Goal: Task Accomplishment & Management: Manage account settings

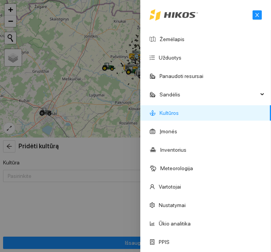
click at [114, 104] on div at bounding box center [135, 126] width 271 height 252
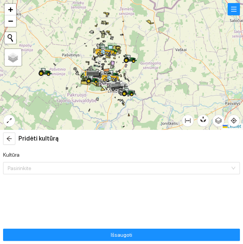
click at [238, 13] on button "button" at bounding box center [234, 9] width 12 height 12
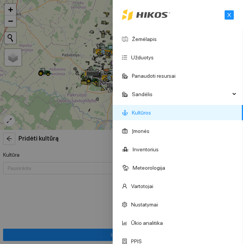
click at [157, 37] on link "Žemėlapis" at bounding box center [144, 39] width 25 height 6
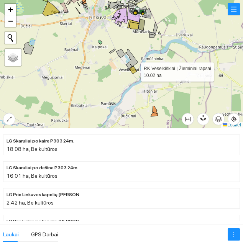
click at [136, 71] on icon at bounding box center [133, 70] width 8 height 8
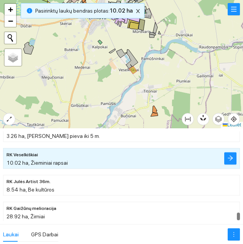
scroll to position [7832, 0]
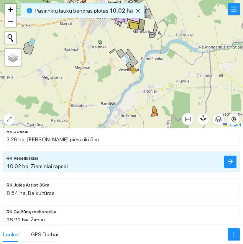
click at [231, 164] on icon "arrow-right" at bounding box center [231, 162] width 6 height 6
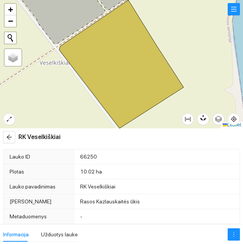
click at [238, 233] on span "more" at bounding box center [234, 235] width 12 height 6
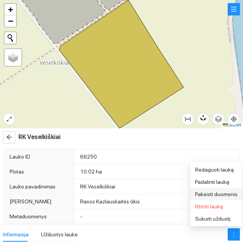
click at [228, 195] on span "Pakeisti duomenis" at bounding box center [216, 195] width 43 height 6
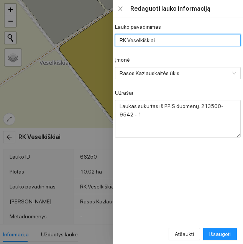
click at [191, 40] on input "RK Veselkiškiai" at bounding box center [178, 40] width 126 height 12
type input "RK Veselkiškiai Auckland 24m."
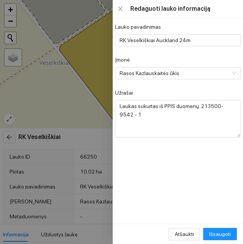
click at [222, 57] on div "Įmonė" at bounding box center [178, 62] width 126 height 12
click at [225, 233] on span "Išsaugoti" at bounding box center [220, 234] width 21 height 8
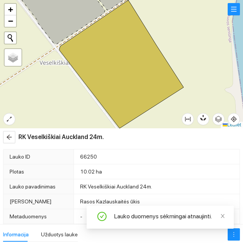
click at [8, 141] on button "button" at bounding box center [9, 137] width 12 height 12
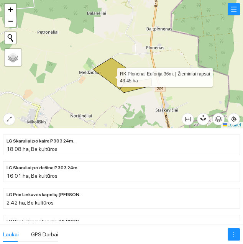
click at [111, 76] on icon at bounding box center [109, 73] width 33 height 31
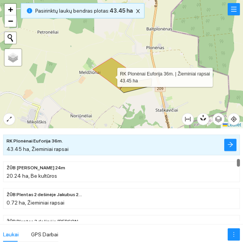
click at [233, 145] on icon "arrow-right" at bounding box center [230, 144] width 5 height 5
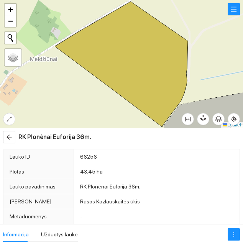
click at [234, 233] on icon "more" at bounding box center [234, 235] width 6 height 6
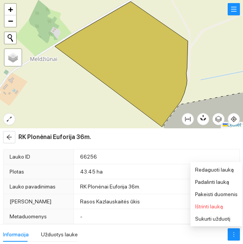
click at [230, 196] on span "Pakeisti duomenis" at bounding box center [216, 195] width 43 height 6
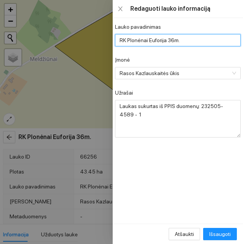
click at [216, 38] on input "RK Plonėnai Euforija 36m." at bounding box center [178, 40] width 126 height 12
type input "RK Plonėnai PT 315 36m."
click at [216, 57] on div "Įmonė" at bounding box center [178, 62] width 126 height 12
click at [225, 233] on span "Išsaugoti" at bounding box center [220, 234] width 21 height 8
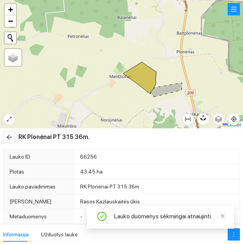
click at [11, 138] on icon "arrow-left" at bounding box center [9, 137] width 6 height 6
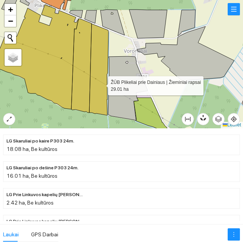
click at [101, 84] on icon at bounding box center [98, 70] width 19 height 92
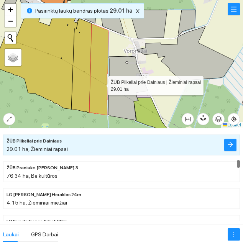
click at [233, 145] on icon "arrow-right" at bounding box center [231, 145] width 6 height 6
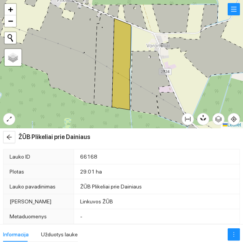
click at [235, 236] on icon "more" at bounding box center [234, 235] width 6 height 6
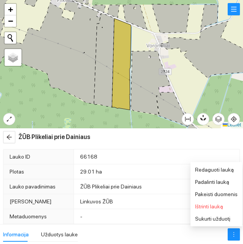
click at [229, 195] on span "Pakeisti duomenis" at bounding box center [216, 195] width 43 height 6
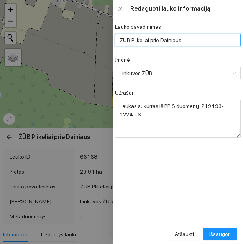
click at [203, 44] on input "ŽŪB Plikeliai prie Dainiaus" at bounding box center [178, 40] width 126 height 12
type input "ŽŪB Klapatausko Armada 36m."
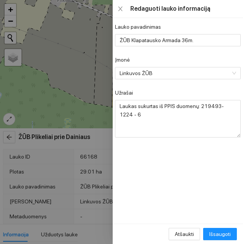
click at [215, 64] on div "Įmonė" at bounding box center [178, 62] width 126 height 12
click at [225, 235] on span "Išsaugoti" at bounding box center [220, 234] width 21 height 8
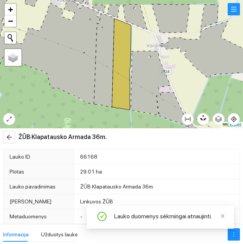
click at [11, 139] on icon "arrow-left" at bounding box center [9, 137] width 6 height 6
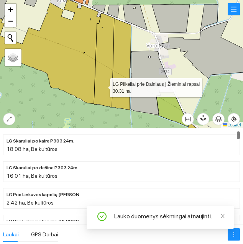
click at [103, 86] on icon at bounding box center [104, 60] width 20 height 94
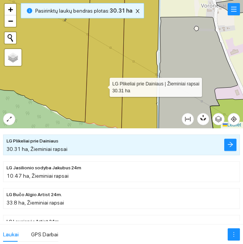
click at [231, 146] on icon "arrow-right" at bounding box center [231, 145] width 6 height 6
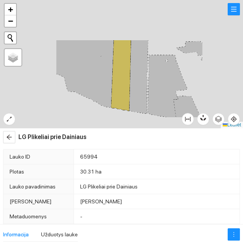
type textarea "Laukas sukurtas iš PPIS duomenų: 219493-1224 - 1"
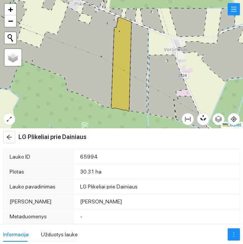
click at [233, 231] on button "button" at bounding box center [234, 235] width 12 height 12
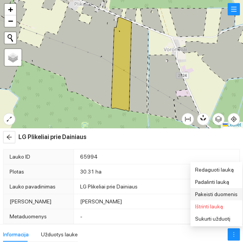
click at [224, 196] on span "Pakeisti duomenis" at bounding box center [216, 195] width 43 height 6
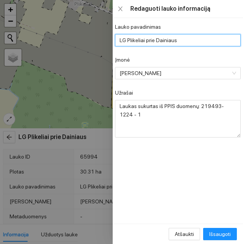
click at [201, 39] on input "LG Plikeliai prie Dainiaus" at bounding box center [178, 40] width 126 height 12
click at [220, 67] on div "[PERSON_NAME]" at bounding box center [178, 73] width 126 height 12
type input "LG Klapatausko Armada 36m."
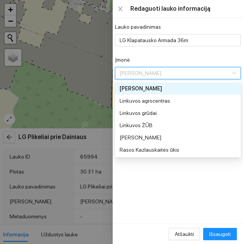
click at [215, 60] on div "Įmonė" at bounding box center [178, 62] width 126 height 12
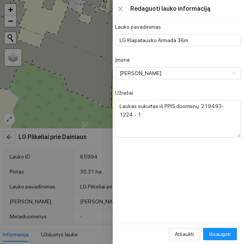
click at [226, 232] on span "Išsaugoti" at bounding box center [220, 234] width 21 height 8
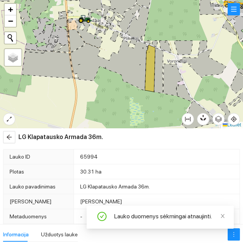
click at [8, 141] on button "button" at bounding box center [9, 137] width 12 height 12
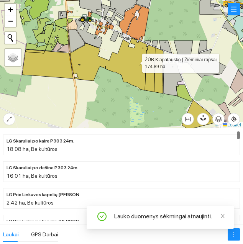
click at [134, 67] on icon at bounding box center [109, 64] width 78 height 53
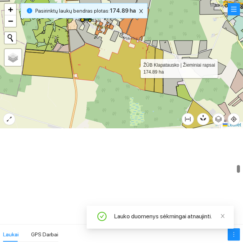
scroll to position [3268, 0]
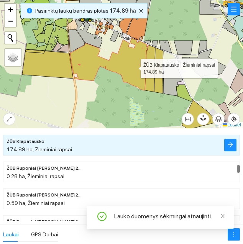
click at [230, 145] on icon "arrow-right" at bounding box center [231, 145] width 6 height 6
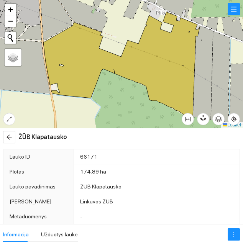
click at [232, 231] on button "button" at bounding box center [234, 235] width 12 height 12
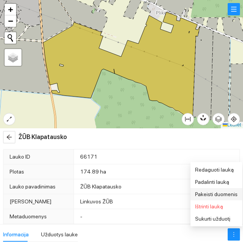
click at [227, 195] on span "Pakeisti duomenis" at bounding box center [216, 195] width 43 height 6
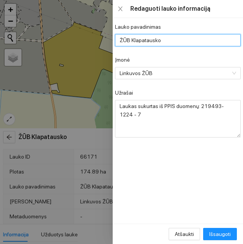
click at [200, 38] on input "ŽŪB Klapatausko" at bounding box center [178, 40] width 126 height 12
type input "ŽŪB Klapatausko Armada 36m."
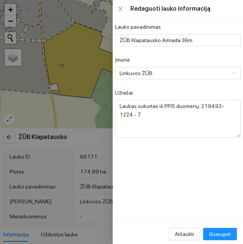
click at [218, 59] on div "Įmonė" at bounding box center [178, 62] width 126 height 12
click at [224, 231] on span "Išsaugoti" at bounding box center [220, 234] width 21 height 8
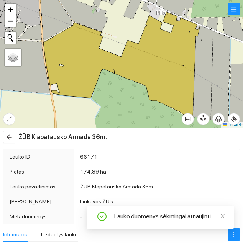
click at [233, 9] on button "button" at bounding box center [234, 9] width 12 height 12
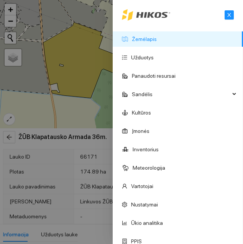
click at [228, 15] on icon "close" at bounding box center [229, 14] width 5 height 5
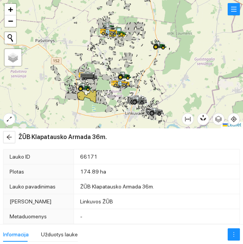
click at [15, 138] on span "arrow-left" at bounding box center [9, 137] width 12 height 6
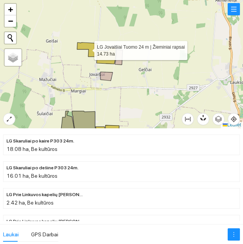
click at [88, 49] on icon at bounding box center [87, 50] width 20 height 14
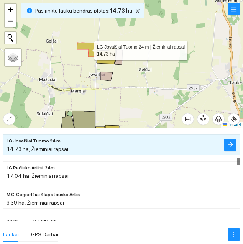
click at [229, 150] on button "button" at bounding box center [231, 145] width 12 height 12
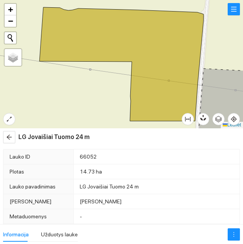
click at [234, 230] on button "button" at bounding box center [234, 235] width 12 height 12
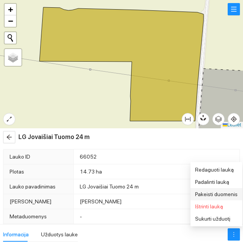
click at [226, 195] on span "Pakeisti duomenis" at bounding box center [216, 195] width 43 height 6
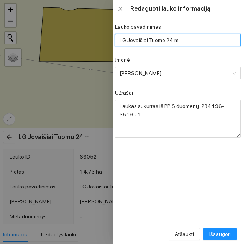
click at [203, 43] on input "LG Jovaišiai Tuomo 24 m" at bounding box center [178, 40] width 126 height 12
type input "LG Jovaišiai [PERSON_NAME] 24m."
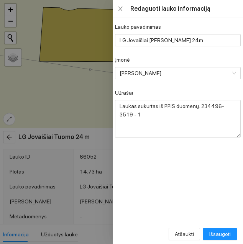
click at [211, 63] on div "Įmonė" at bounding box center [178, 62] width 126 height 12
click at [224, 233] on span "Išsaugoti" at bounding box center [220, 234] width 21 height 8
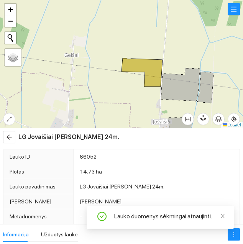
click at [13, 136] on span "arrow-left" at bounding box center [9, 137] width 12 height 6
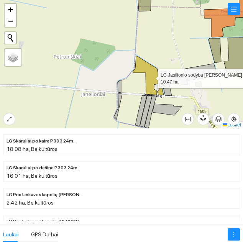
click at [151, 80] on icon at bounding box center [148, 75] width 31 height 39
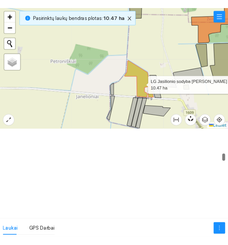
scroll to position [2304, 0]
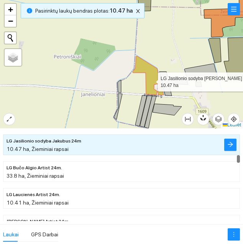
click at [231, 148] on span "arrow-right" at bounding box center [231, 145] width 6 height 7
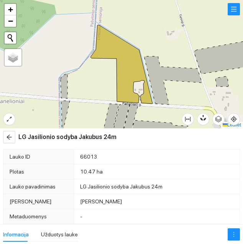
click at [230, 232] on span "more" at bounding box center [234, 235] width 12 height 6
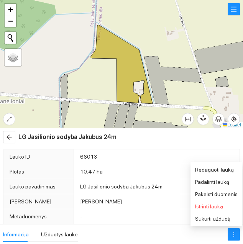
click at [228, 198] on span "Pakeisti duomenis" at bounding box center [216, 195] width 43 height 6
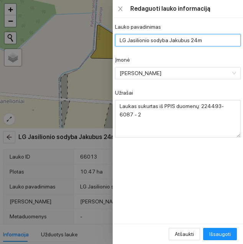
click at [209, 37] on input "LG Jasilionio sodyba Jakubus 24m" at bounding box center [178, 40] width 126 height 12
type input "LG Jasilionio sodyba [GEOGRAPHIC_DATA] 24m."
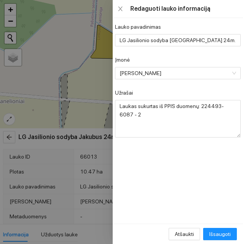
click at [218, 60] on div "Įmonė" at bounding box center [178, 62] width 126 height 12
click at [224, 231] on span "Išsaugoti" at bounding box center [220, 234] width 21 height 8
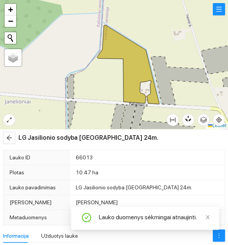
click at [12, 138] on icon "arrow-left" at bounding box center [9, 138] width 6 height 6
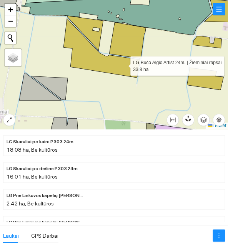
click at [123, 64] on icon at bounding box center [101, 47] width 76 height 59
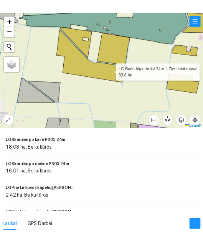
scroll to position [2331, 0]
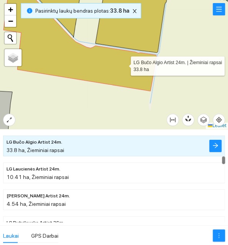
click at [220, 145] on button "button" at bounding box center [215, 146] width 12 height 12
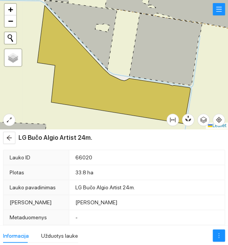
click at [219, 233] on icon "more" at bounding box center [218, 235] width 6 height 6
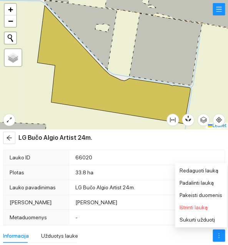
click at [210, 196] on span "Pakeisti duomenis" at bounding box center [200, 195] width 43 height 6
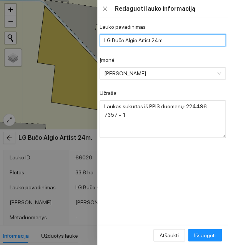
click at [192, 40] on input "LG Bučo Algio Artist 24m." at bounding box center [162, 40] width 126 height 12
type input "LG Bučo Algio PT 315 24m."
click at [201, 63] on div "Įmonė" at bounding box center [162, 62] width 126 height 12
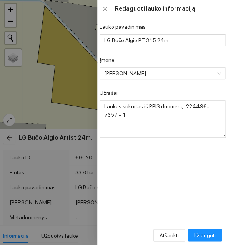
click at [213, 235] on span "Išsaugoti" at bounding box center [204, 235] width 21 height 8
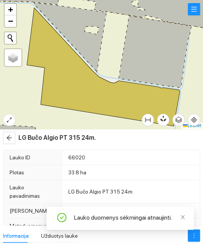
click at [13, 138] on span "arrow-left" at bounding box center [9, 138] width 12 height 6
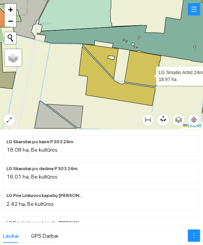
click at [145, 74] on icon at bounding box center [142, 68] width 36 height 36
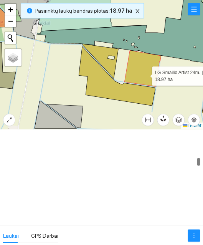
scroll to position [2491, 0]
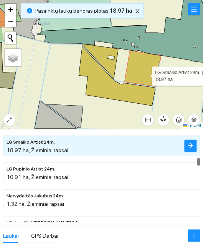
click at [194, 144] on button "button" at bounding box center [190, 146] width 12 height 12
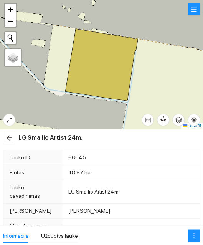
click at [185, 231] on div "Informacija Užduotys lauke" at bounding box center [101, 235] width 203 height 20
click at [195, 236] on icon "more" at bounding box center [194, 235] width 6 height 6
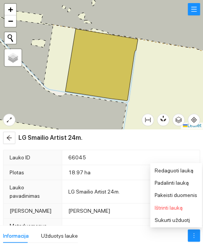
click at [187, 194] on span "Pakeisti duomenis" at bounding box center [176, 195] width 43 height 6
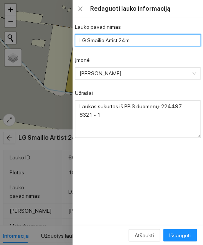
click at [165, 37] on input "LG Smailio Artist 24m." at bounding box center [138, 40] width 126 height 12
type input "LG Smailio PT 315 24m."
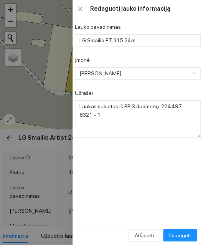
click at [166, 64] on div "Įmonė" at bounding box center [138, 62] width 126 height 12
click at [184, 229] on button "Išsaugoti" at bounding box center [180, 235] width 34 height 12
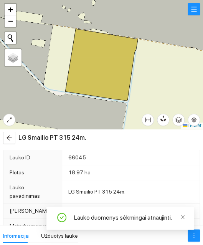
click at [13, 137] on span "arrow-left" at bounding box center [9, 138] width 12 height 6
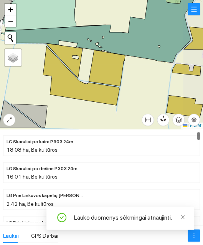
click at [73, 66] on icon at bounding box center [65, 60] width 36 height 35
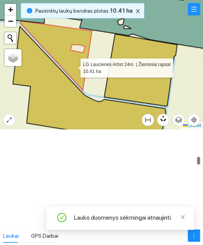
scroll to position [2358, 0]
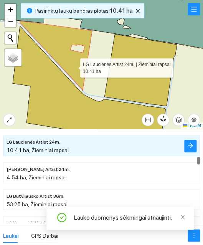
click at [192, 147] on icon "arrow-right" at bounding box center [190, 145] width 6 height 6
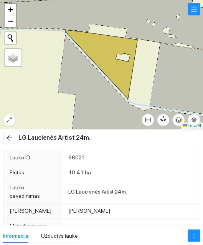
click at [196, 236] on icon "more" at bounding box center [194, 235] width 6 height 6
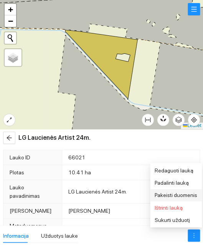
click at [186, 193] on span "Pakeisti duomenis" at bounding box center [176, 195] width 43 height 6
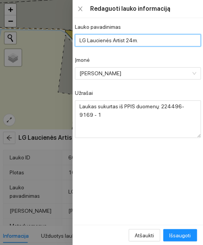
click at [167, 38] on input "LG Laucienės Artist 24m." at bounding box center [138, 40] width 126 height 12
type input "LG Laucienės PT 315 24m."
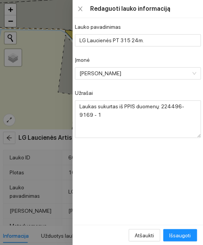
click at [172, 63] on div "Įmonė" at bounding box center [138, 62] width 126 height 12
click at [190, 230] on button "Išsaugoti" at bounding box center [180, 235] width 34 height 12
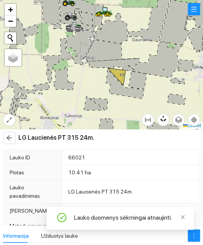
click at [14, 138] on span "arrow-left" at bounding box center [9, 138] width 12 height 6
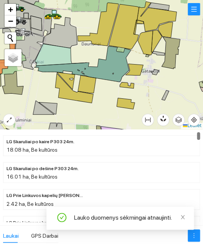
click at [127, 88] on div at bounding box center [101, 64] width 203 height 129
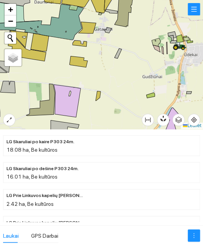
click at [122, 81] on div at bounding box center [101, 64] width 203 height 129
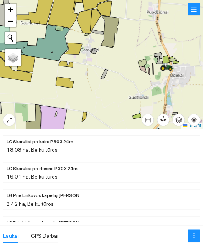
click at [126, 91] on div at bounding box center [101, 64] width 203 height 129
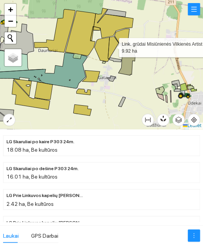
click at [162, 18] on div at bounding box center [101, 64] width 203 height 129
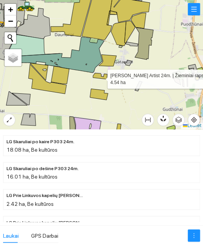
click at [194, 234] on icon "more" at bounding box center [194, 235] width 6 height 6
click at [100, 79] on div at bounding box center [101, 64] width 203 height 129
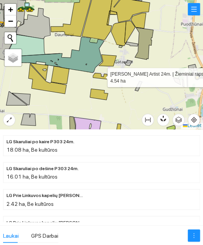
click at [101, 76] on icon at bounding box center [100, 76] width 14 height 6
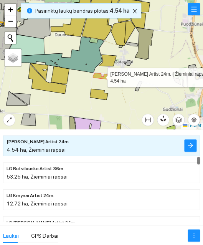
click at [185, 146] on button "button" at bounding box center [190, 145] width 12 height 12
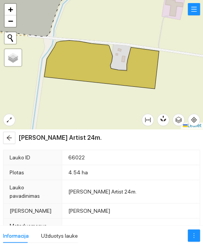
click at [190, 233] on span "more" at bounding box center [194, 235] width 12 height 6
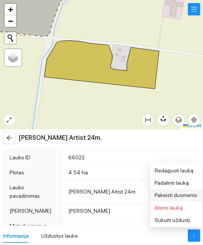
click at [187, 194] on span "Pakeisti duomenis" at bounding box center [176, 195] width 43 height 6
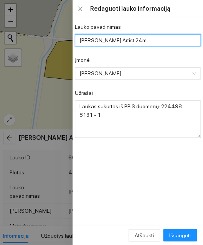
click at [167, 38] on input "ŽŪB Blinkevičienės Artist 24m." at bounding box center [138, 40] width 126 height 12
type input "ŽŪB Smolskio PT 315 24m."
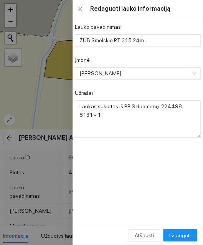
click at [169, 61] on div "Įmonė" at bounding box center [138, 62] width 126 height 12
click at [187, 234] on span "Išsaugoti" at bounding box center [179, 235] width 21 height 8
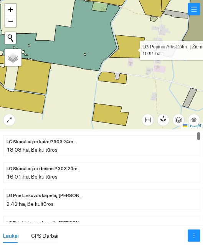
click at [127, 50] on icon at bounding box center [126, 46] width 35 height 23
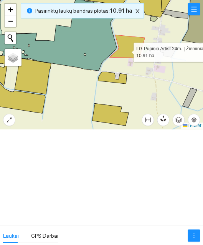
scroll to position [2518, 0]
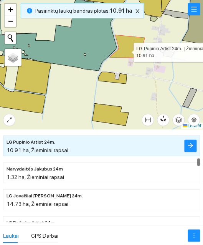
click at [193, 148] on icon "arrow-right" at bounding box center [190, 145] width 6 height 6
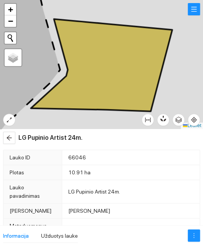
type textarea "Laukas sukurtas iš PPIS duomenų: 225498-1952 - 1"
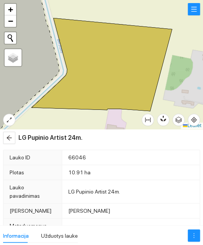
click at [189, 232] on span "more" at bounding box center [194, 235] width 12 height 6
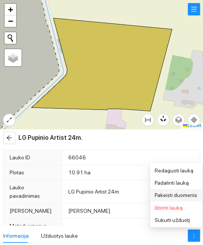
click at [187, 195] on span "Pakeisti duomenis" at bounding box center [176, 195] width 43 height 6
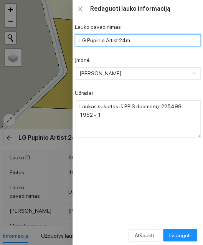
click at [163, 39] on input "LG Pupinio Artist 24m." at bounding box center [138, 40] width 126 height 12
type input "LG Pupinio PT 315 24m."
click at [172, 57] on div "Įmonė" at bounding box center [138, 62] width 126 height 12
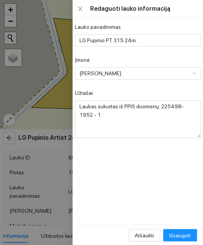
click at [185, 232] on span "Išsaugoti" at bounding box center [179, 235] width 21 height 8
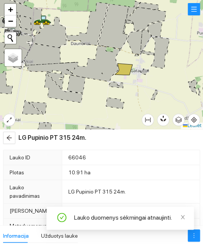
click at [10, 137] on icon "arrow-left" at bounding box center [9, 138] width 6 height 6
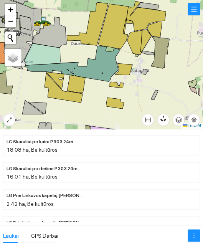
click at [109, 107] on div at bounding box center [101, 64] width 203 height 129
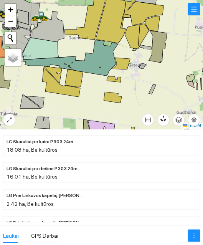
click at [114, 84] on div at bounding box center [101, 64] width 203 height 129
click at [142, 108] on div at bounding box center [101, 64] width 203 height 129
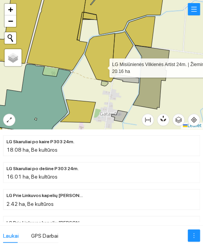
click at [102, 66] on icon at bounding box center [100, 57] width 30 height 48
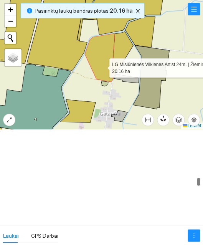
scroll to position [4420, 0]
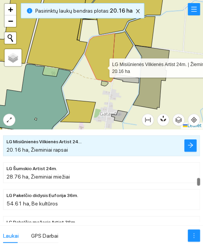
click at [189, 148] on icon "arrow-right" at bounding box center [190, 145] width 6 height 6
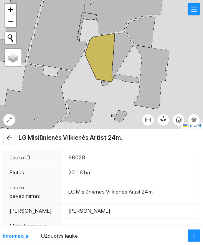
type textarea "Laukas sukurtas iš PPIS duomenų: 225498-9882 - 1"
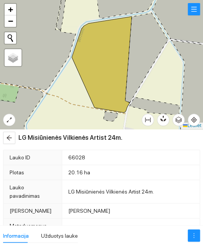
click at [195, 233] on icon "more" at bounding box center [194, 235] width 6 height 6
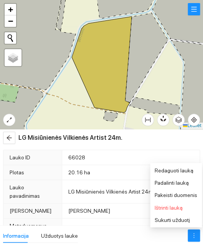
click at [188, 195] on span "Pakeisti duomenis" at bounding box center [176, 195] width 43 height 6
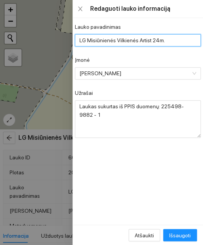
click at [172, 41] on input "LG Misiūnienės Vilkienės Artist 24m." at bounding box center [138, 40] width 126 height 12
click at [168, 68] on span "[PERSON_NAME]" at bounding box center [136, 74] width 115 height 12
type input "LG Misiūnienės Vilkienės Triathlon 36m."
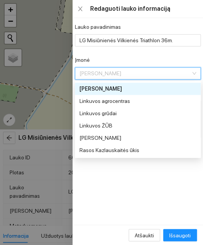
click at [177, 59] on div "Įmonė" at bounding box center [138, 62] width 126 height 12
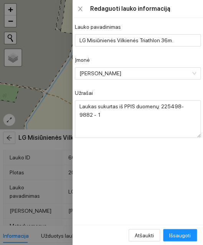
click at [184, 230] on button "Išsaugoti" at bounding box center [180, 235] width 34 height 12
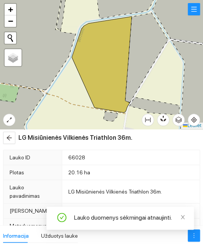
click at [7, 139] on icon "arrow-left" at bounding box center [9, 138] width 6 height 6
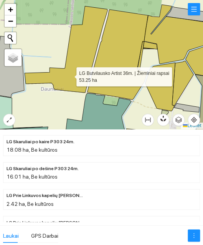
click at [74, 76] on icon at bounding box center [66, 49] width 83 height 86
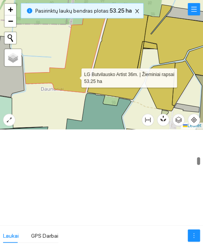
scroll to position [2411, 0]
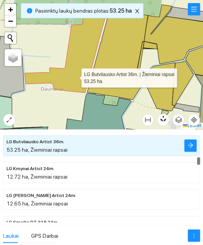
click at [191, 144] on icon "arrow-right" at bounding box center [190, 145] width 5 height 5
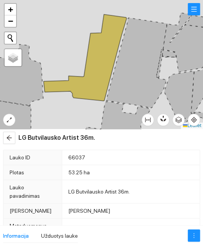
type textarea "Laukas sukurtas iš PPIS duomenų: 226497-5043 - 1"
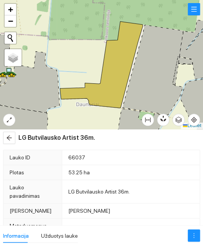
click at [193, 231] on button "button" at bounding box center [194, 235] width 12 height 12
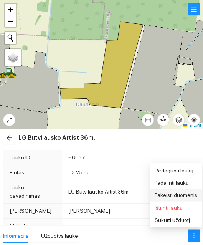
click at [186, 192] on span "Pakeisti duomenis" at bounding box center [176, 195] width 43 height 6
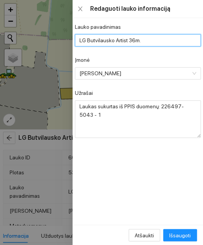
click at [170, 41] on input "LG Butvilausko Artist 36m." at bounding box center [138, 40] width 126 height 12
type input "LG Butvilausko Arnold + Triathlon 36m."
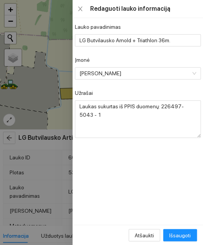
click at [170, 63] on div "Įmonė" at bounding box center [138, 62] width 126 height 12
click at [186, 231] on span "Išsaugoti" at bounding box center [179, 235] width 21 height 8
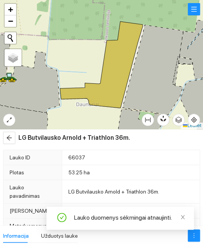
click at [14, 138] on span "arrow-left" at bounding box center [9, 138] width 12 height 6
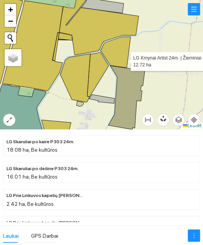
click at [121, 56] on icon at bounding box center [116, 52] width 30 height 31
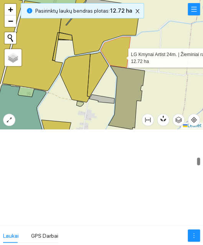
scroll to position [2438, 0]
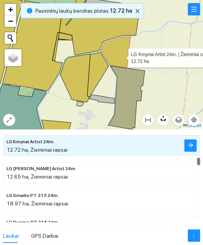
click at [189, 148] on span "arrow-right" at bounding box center [190, 145] width 6 height 7
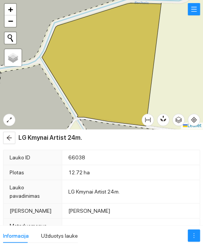
click at [193, 232] on icon "more" at bounding box center [194, 235] width 6 height 6
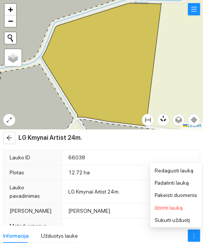
click at [191, 195] on span "Pakeisti duomenis" at bounding box center [176, 195] width 43 height 6
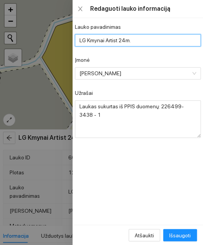
click at [173, 42] on input "LG Kmynai Artist 24m." at bounding box center [138, 40] width 126 height 12
type input "LG Kmynai Triathlon 36m."
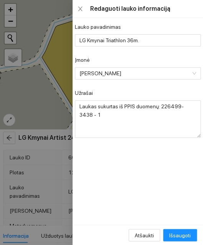
click at [172, 60] on div "Įmonė" at bounding box center [138, 62] width 126 height 12
click at [187, 232] on span "Išsaugoti" at bounding box center [179, 235] width 21 height 8
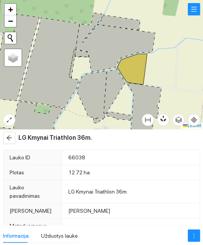
click at [10, 137] on icon "arrow-left" at bounding box center [9, 138] width 6 height 6
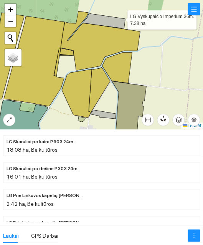
click at [118, 23] on icon at bounding box center [104, 20] width 43 height 15
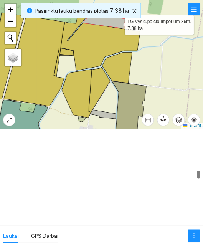
scroll to position [3697, 0]
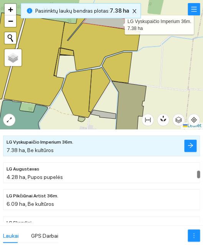
click at [191, 146] on icon "arrow-right" at bounding box center [190, 145] width 6 height 6
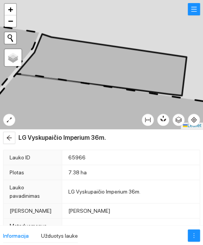
type textarea "Laukas sukurtas iš PPIS duomenų: 226499-8609 - 1"
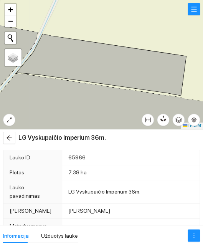
click at [191, 237] on icon "more" at bounding box center [194, 235] width 6 height 6
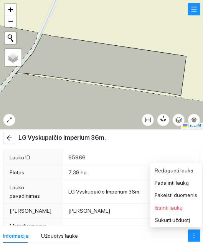
click at [188, 192] on span "Pakeisti duomenis" at bounding box center [176, 195] width 43 height 6
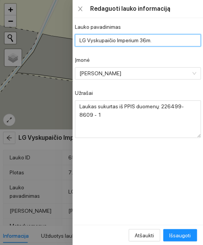
click at [165, 45] on input "LG Vyskupaičio Imperium 36m." at bounding box center [138, 40] width 126 height 12
type input "LG Vyskupaičio Excited 36m."
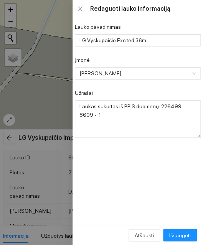
click at [179, 58] on div "Įmonė" at bounding box center [138, 62] width 126 height 12
click at [186, 232] on span "Išsaugoti" at bounding box center [179, 235] width 21 height 8
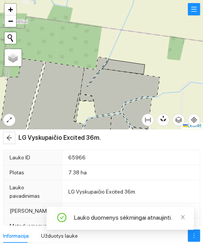
click at [14, 137] on span "arrow-left" at bounding box center [9, 138] width 12 height 6
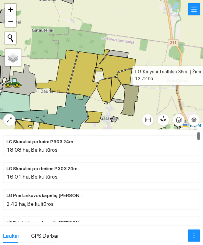
click at [125, 73] on icon at bounding box center [124, 76] width 15 height 15
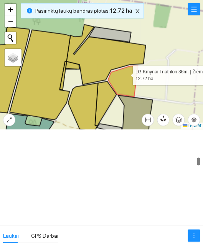
scroll to position [2438, 0]
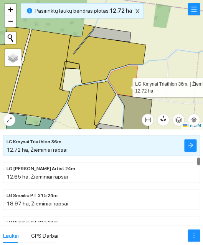
click at [128, 81] on icon at bounding box center [123, 81] width 30 height 31
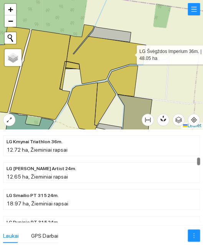
click at [129, 53] on icon at bounding box center [105, 54] width 79 height 59
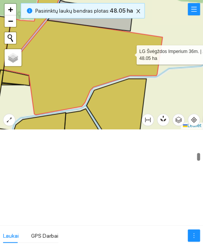
scroll to position [2009, 0]
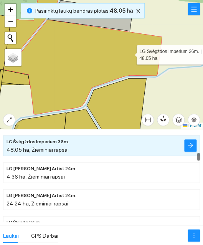
click at [191, 147] on icon "arrow-right" at bounding box center [190, 145] width 6 height 6
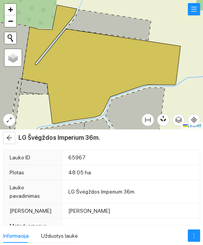
click at [193, 230] on button "button" at bounding box center [194, 235] width 12 height 12
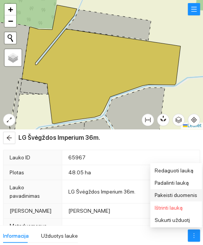
click at [192, 195] on span "Pakeisti duomenis" at bounding box center [176, 195] width 43 height 6
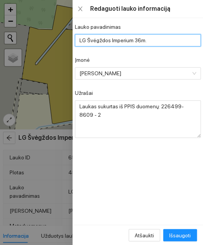
click at [160, 44] on input "LG Švėgždos Imperium 36m." at bounding box center [138, 40] width 126 height 12
type input "LG Švėgždos Armada + PT 315 36m."
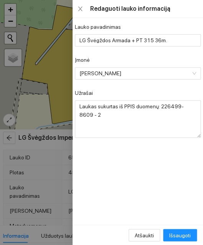
click at [175, 61] on div "Įmonė" at bounding box center [138, 62] width 126 height 12
click at [188, 234] on span "Išsaugoti" at bounding box center [179, 235] width 21 height 8
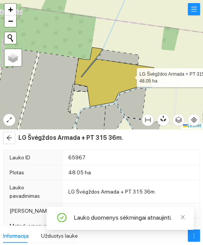
click at [15, 138] on button "button" at bounding box center [9, 138] width 12 height 12
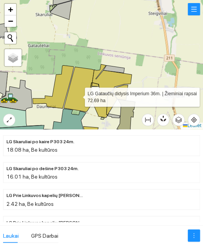
click at [78, 95] on icon at bounding box center [79, 89] width 30 height 45
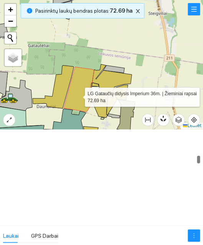
scroll to position [2250, 0]
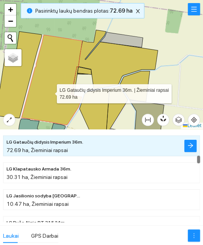
click at [190, 145] on icon "arrow-right" at bounding box center [190, 145] width 6 height 6
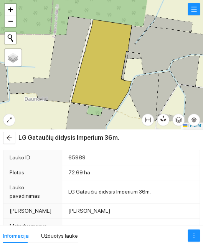
click at [194, 233] on icon "more" at bounding box center [194, 235] width 6 height 6
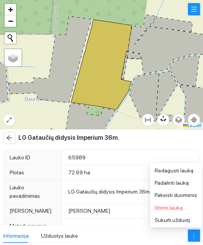
click at [192, 193] on span "Pakeisti duomenis" at bounding box center [176, 195] width 43 height 6
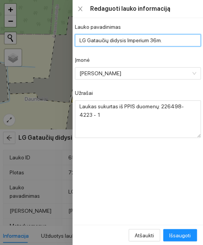
click at [176, 40] on input "LG Gataučių didysis Imperium 36m." at bounding box center [138, 40] width 126 height 12
type input "LG Gataučių didysis"
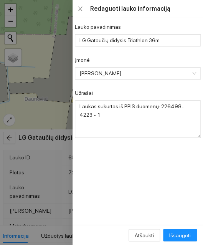
type input "LG Gataučių didysis Triathlon 36m."
click at [173, 61] on div "Įmonė" at bounding box center [138, 62] width 126 height 12
click at [187, 234] on span "Išsaugoti" at bounding box center [179, 235] width 21 height 8
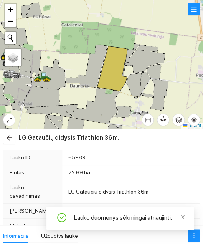
click at [8, 137] on icon "arrow-left" at bounding box center [9, 138] width 6 height 6
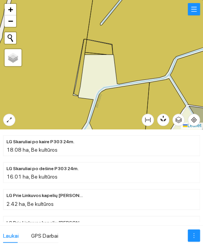
click at [81, 84] on div at bounding box center [101, 64] width 203 height 129
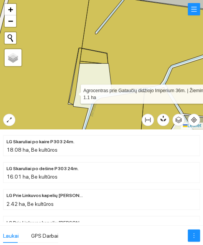
click at [74, 85] on icon at bounding box center [75, 76] width 13 height 57
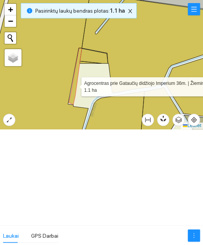
scroll to position [1688, 0]
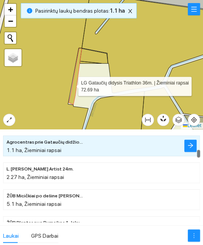
click at [188, 151] on button "button" at bounding box center [190, 146] width 12 height 12
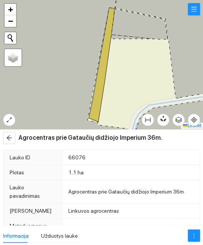
click at [195, 234] on icon "more" at bounding box center [194, 235] width 6 height 6
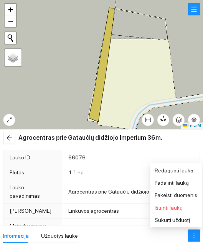
click at [191, 195] on span "Pakeisti duomenis" at bounding box center [176, 195] width 43 height 6
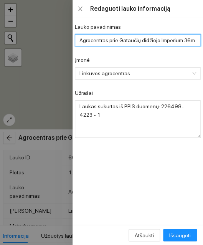
click at [176, 41] on input "Agrocentras prie Gataučių didžiojo Imperium 36m." at bounding box center [138, 40] width 126 height 12
type input "Agrocentras prie Gataučių didžiojo Triathlon 36m."
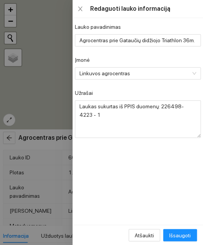
click at [182, 55] on form "Lauko pavadinimas Agrocentras prie Gataučių didžiojo Triathlon 36m. Įmonė Linku…" at bounding box center [138, 80] width 126 height 115
click at [185, 233] on span "Išsaugoti" at bounding box center [179, 235] width 21 height 8
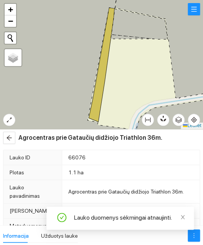
click at [10, 135] on icon "arrow-left" at bounding box center [9, 138] width 6 height 6
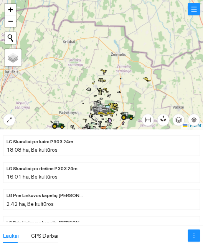
click at [139, 83] on div at bounding box center [101, 64] width 203 height 129
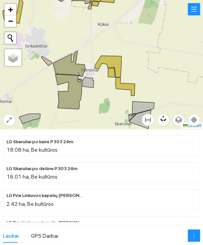
click at [150, 66] on div at bounding box center [101, 64] width 203 height 129
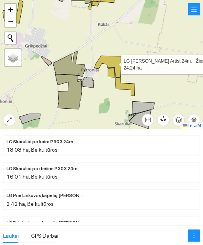
click at [114, 63] on icon at bounding box center [107, 66] width 27 height 21
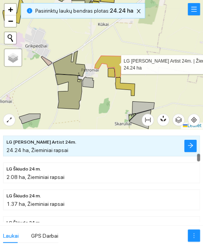
click at [188, 147] on icon "arrow-right" at bounding box center [190, 145] width 6 height 6
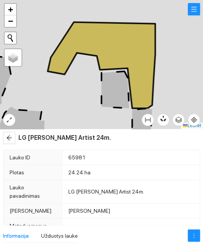
type textarea "Laukas sukurtas iš PPIS duomenų: 230496-6564 - 1"
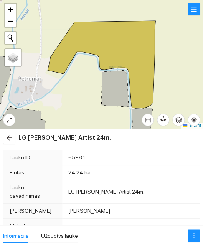
click at [193, 234] on icon "more" at bounding box center [194, 235] width 6 height 6
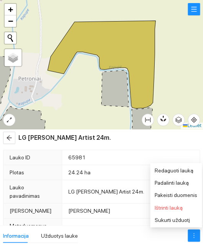
click at [191, 193] on span "Pakeisti duomenis" at bounding box center [176, 195] width 43 height 6
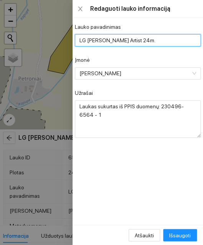
click at [160, 39] on input "LG [PERSON_NAME] Artist 24m." at bounding box center [138, 40] width 126 height 12
type input "LG Jono Triathlon 24m."
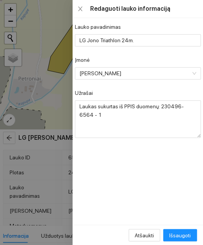
click at [161, 55] on form "Lauko pavadinimas LG Jono Triathlon 24m. Įmonė Laisvūno Gudjurgio ūkis Užrašai …" at bounding box center [138, 80] width 126 height 115
click at [187, 232] on span "Išsaugoti" at bounding box center [179, 235] width 21 height 8
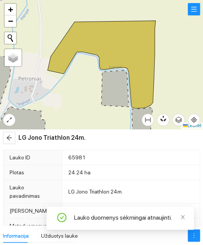
click at [10, 137] on icon "arrow-left" at bounding box center [9, 138] width 6 height 6
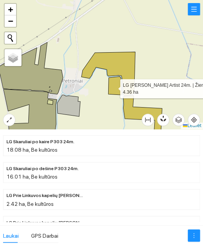
click at [114, 89] on icon at bounding box center [115, 85] width 14 height 18
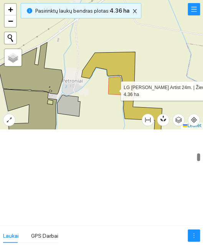
scroll to position [2036, 0]
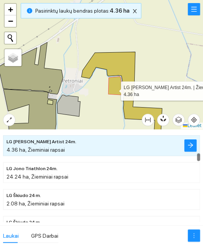
click at [192, 146] on icon "arrow-right" at bounding box center [190, 145] width 6 height 6
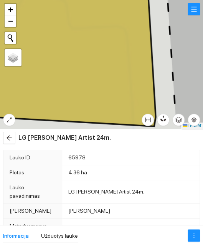
type textarea "Laukas sukurtas iš PPIS duomenų: 229496-5279 - 1"
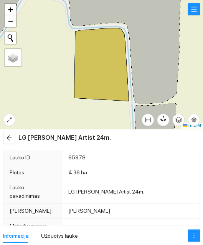
click at [194, 234] on icon "more" at bounding box center [194, 235] width 6 height 6
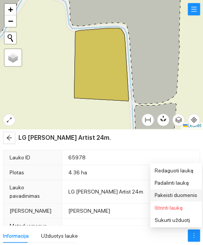
click at [190, 194] on span "Pakeisti duomenis" at bounding box center [176, 195] width 43 height 6
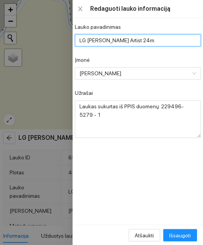
click at [151, 45] on input "LG [PERSON_NAME] Artist 24m." at bounding box center [138, 40] width 126 height 12
type input "LG Jono Excited 24m."
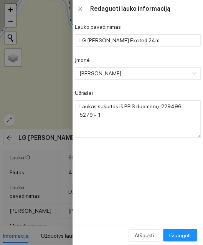
click at [168, 61] on div "Įmonė" at bounding box center [138, 62] width 126 height 12
click at [186, 231] on span "Išsaugoti" at bounding box center [179, 235] width 21 height 8
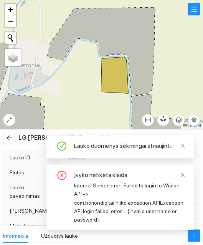
click at [14, 137] on span "arrow-left" at bounding box center [9, 138] width 12 height 6
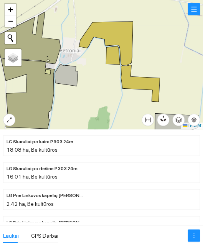
click at [137, 90] on div at bounding box center [101, 64] width 203 height 129
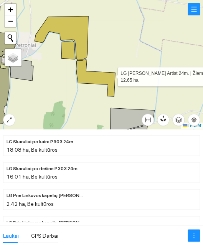
click at [111, 75] on icon at bounding box center [95, 77] width 39 height 37
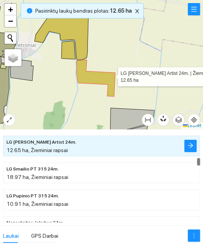
click at [191, 144] on icon "arrow-right" at bounding box center [190, 145] width 6 height 6
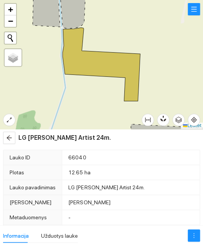
click at [194, 232] on icon "more" at bounding box center [194, 235] width 6 height 6
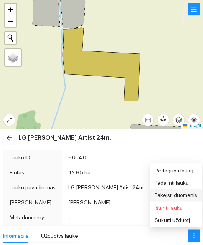
click at [189, 194] on span "Pakeisti duomenis" at bounding box center [176, 195] width 43 height 6
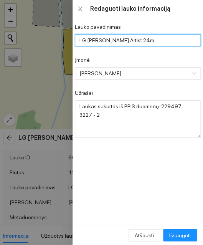
click at [160, 42] on input "LG Jono Artist 24m." at bounding box center [138, 40] width 126 height 12
type input "LG Jono Excited 24m."
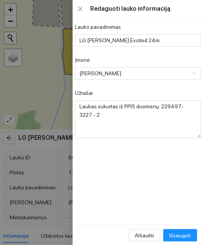
click at [173, 20] on div "Lauko pavadinimas LG Jono Excited 24m. Įmonė Laisvūno Gudjurgio ūkis Užrašai La…" at bounding box center [138, 121] width 130 height 206
click at [185, 230] on button "Išsaugoti" at bounding box center [180, 235] width 34 height 12
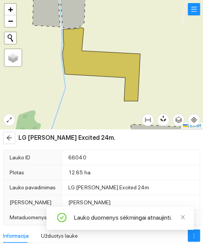
click at [8, 137] on icon "arrow-left" at bounding box center [9, 138] width 6 height 6
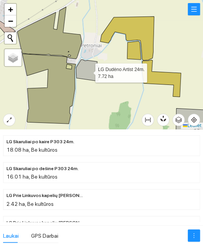
click at [88, 71] on icon at bounding box center [87, 69] width 23 height 21
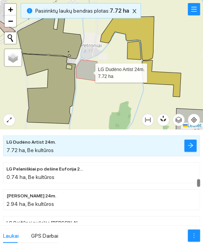
click at [191, 147] on icon "arrow-right" at bounding box center [190, 145] width 6 height 6
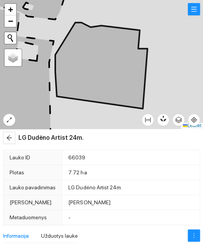
type textarea "Laukas sukurtas iš PPIS duomenų: 229496-5279 - 2"
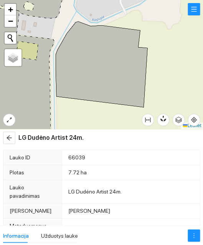
click at [193, 233] on icon "more" at bounding box center [193, 235] width 1 height 5
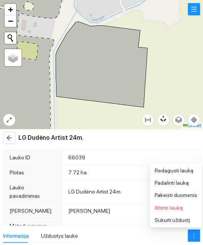
click at [188, 193] on span "Pakeisti duomenis" at bounding box center [176, 195] width 43 height 6
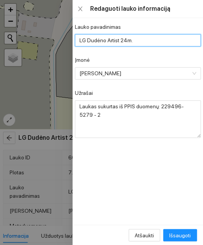
click at [164, 38] on input "LG Dudėno Artist 24m." at bounding box center [138, 40] width 126 height 12
type input "LG Dudėno PT 315 24m."
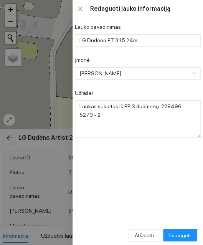
click at [166, 54] on form "Lauko pavadinimas LG Dudėno PT 315 24m. Įmonė Laisvūno Gudjurgio ūkis Užrašai L…" at bounding box center [138, 80] width 126 height 115
click at [184, 232] on span "Išsaugoti" at bounding box center [179, 235] width 21 height 8
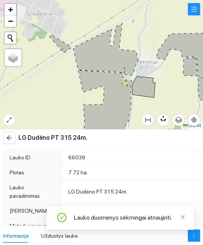
click at [8, 135] on icon "arrow-left" at bounding box center [9, 138] width 6 height 6
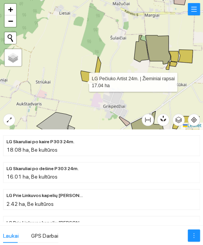
click at [83, 81] on icon at bounding box center [91, 69] width 20 height 27
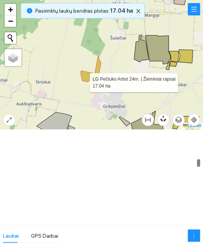
scroll to position [2599, 0]
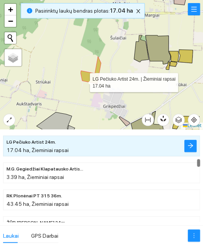
click at [193, 147] on icon "arrow-right" at bounding box center [190, 145] width 6 height 6
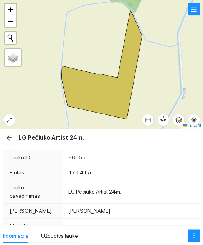
click at [193, 235] on icon "more" at bounding box center [193, 235] width 1 height 5
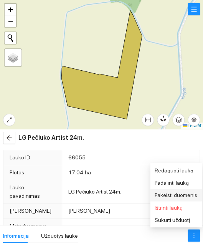
click at [193, 196] on span "Pakeisti duomenis" at bounding box center [176, 195] width 43 height 6
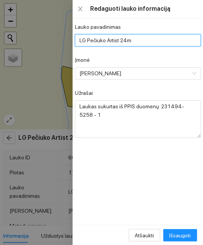
click at [166, 41] on input "LG Pečiuko Artist 24m." at bounding box center [138, 40] width 126 height 12
type input "LG Pečiuko Janosh 24m."
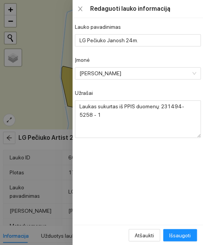
click at [167, 60] on div "Įmonė" at bounding box center [138, 62] width 126 height 12
click at [185, 234] on span "Išsaugoti" at bounding box center [179, 235] width 21 height 8
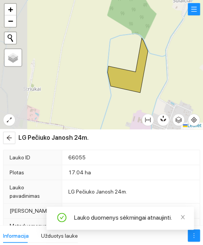
click at [8, 139] on icon "arrow-left" at bounding box center [9, 137] width 5 height 5
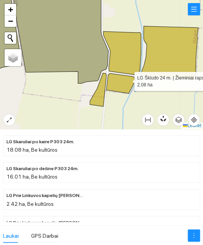
click at [127, 79] on icon at bounding box center [120, 83] width 29 height 20
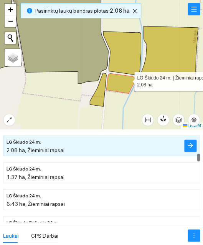
click at [191, 144] on icon "arrow-right" at bounding box center [190, 145] width 5 height 5
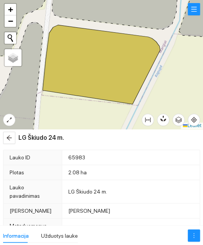
click at [192, 232] on icon "more" at bounding box center [194, 235] width 6 height 6
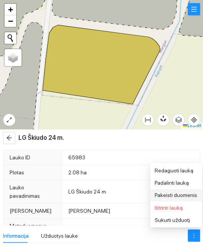
click at [193, 195] on span "Pakeisti duomenis" at bounding box center [176, 195] width 43 height 6
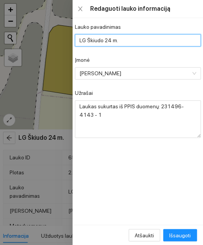
click at [161, 41] on input "LG Škiudo 24 m." at bounding box center [138, 40] width 126 height 12
type input "LG Škiudo PT 315 24 m."
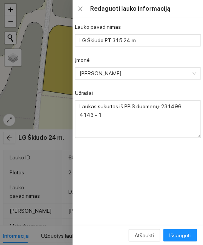
click at [175, 30] on div "Lauko pavadinimas" at bounding box center [138, 29] width 126 height 12
click at [185, 230] on button "Išsaugoti" at bounding box center [180, 235] width 34 height 12
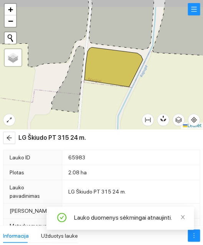
click at [11, 137] on icon "arrow-left" at bounding box center [9, 138] width 6 height 6
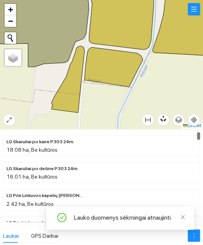
click at [72, 91] on icon at bounding box center [67, 79] width 33 height 67
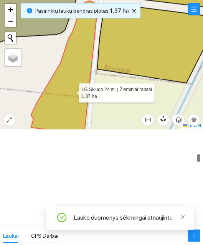
scroll to position [2117, 0]
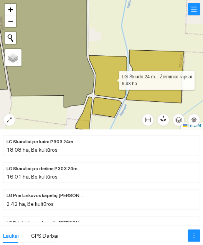
click at [112, 76] on icon at bounding box center [108, 76] width 38 height 43
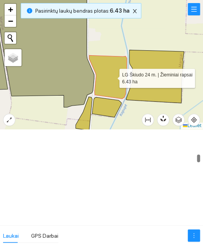
scroll to position [2143, 0]
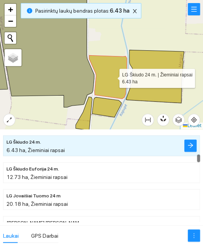
click at [192, 145] on icon "arrow-right" at bounding box center [190, 145] width 6 height 6
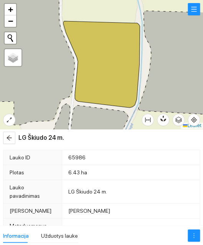
click at [193, 234] on icon "more" at bounding box center [194, 235] width 6 height 6
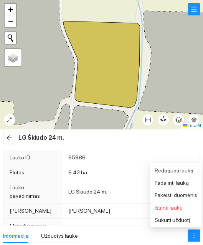
click at [188, 195] on span "Pakeisti duomenis" at bounding box center [176, 195] width 43 height 6
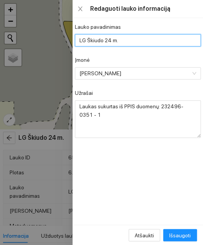
click at [149, 41] on input "LG Škiudo 24 m." at bounding box center [138, 40] width 126 height 12
type input "LG Škiudo maišyta 24 m."
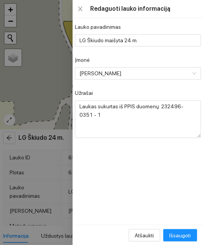
click at [161, 58] on div "Įmonė" at bounding box center [138, 62] width 126 height 12
click at [185, 232] on span "Išsaugoti" at bounding box center [179, 235] width 21 height 8
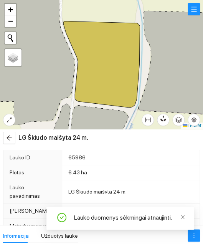
click at [10, 137] on icon "arrow-left" at bounding box center [9, 138] width 6 height 6
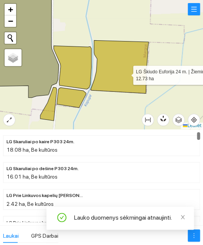
click at [120, 76] on icon at bounding box center [120, 66] width 58 height 53
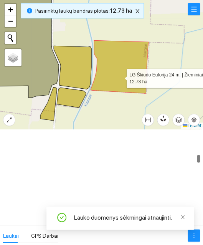
scroll to position [2170, 0]
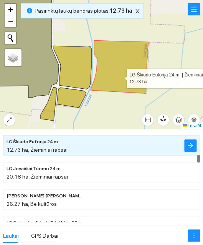
click at [188, 146] on icon "arrow-right" at bounding box center [190, 145] width 6 height 6
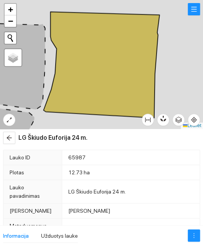
type textarea "Laukas sukurtas iš PPIS duomenų: 232497-1711 - 1"
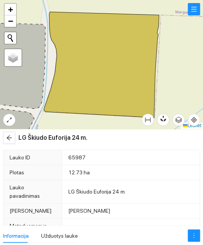
click at [195, 232] on icon "more" at bounding box center [194, 235] width 6 height 6
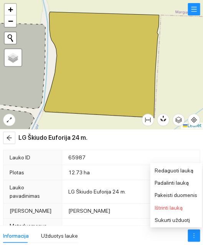
click at [193, 193] on span "Pakeisti duomenis" at bounding box center [176, 195] width 43 height 6
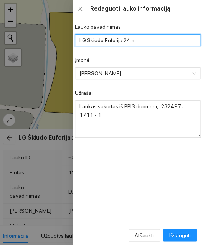
click at [160, 38] on input "LG Škiudo Euforija 24 m." at bounding box center [138, 40] width 126 height 12
type input "LG Škiudo Janosh 24 m."
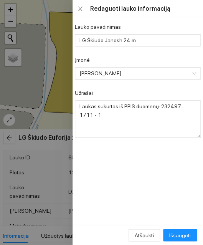
click at [170, 60] on div "Įmonė" at bounding box center [138, 62] width 126 height 12
click at [188, 233] on span "Išsaugoti" at bounding box center [179, 235] width 21 height 8
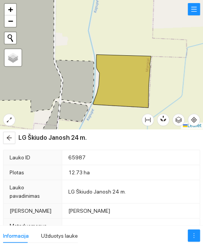
click at [13, 135] on span "arrow-left" at bounding box center [9, 138] width 12 height 6
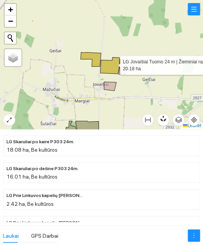
click at [113, 63] on icon at bounding box center [109, 65] width 19 height 17
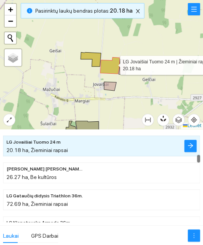
click at [194, 145] on button "button" at bounding box center [190, 146] width 12 height 12
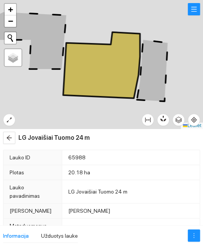
type textarea "Laukas sukurtas iš PPIS duomenų: 234496-2168 - 1"
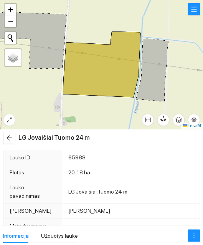
click at [195, 230] on button "button" at bounding box center [194, 235] width 12 height 12
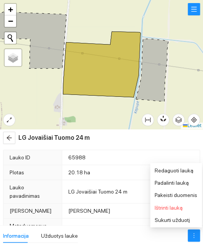
click at [188, 193] on span "Pakeisti duomenis" at bounding box center [176, 195] width 43 height 6
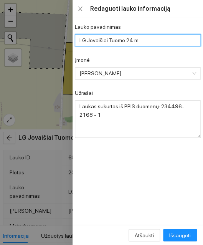
click at [159, 41] on input "LG Jovaišiai Tuomo 24 m" at bounding box center [138, 40] width 126 height 12
type input "LG Jovaišiai Janosh 24m."
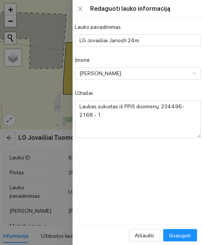
click at [182, 57] on div "Įmonė" at bounding box center [138, 62] width 126 height 12
click at [184, 237] on span "Išsaugoti" at bounding box center [179, 235] width 21 height 8
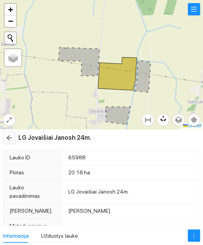
click at [5, 140] on span "arrow-left" at bounding box center [9, 138] width 12 height 6
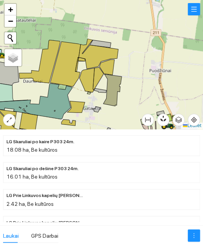
click at [152, 59] on div at bounding box center [101, 64] width 203 height 129
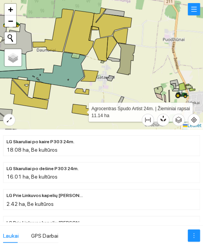
click at [84, 106] on icon at bounding box center [81, 109] width 18 height 11
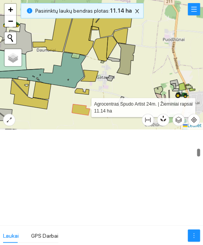
scroll to position [1581, 0]
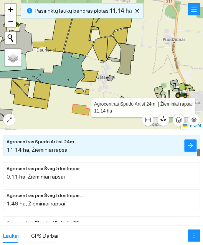
click at [189, 146] on icon "arrow-right" at bounding box center [190, 145] width 6 height 6
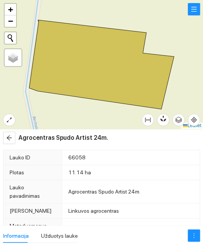
click at [193, 233] on icon "more" at bounding box center [194, 235] width 6 height 6
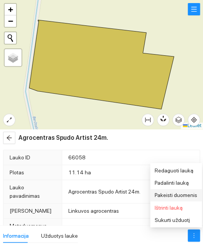
click at [188, 193] on span "Pakeisti duomenis" at bounding box center [176, 195] width 43 height 6
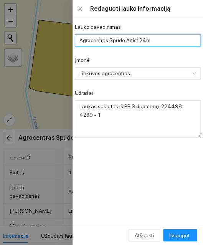
click at [159, 46] on input "Agrocentras Spudo Artist 24m." at bounding box center [138, 40] width 126 height 12
type input "Agrocentras Spudo maišyta 24m."
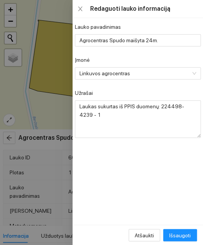
click at [175, 56] on div "Įmonė" at bounding box center [138, 62] width 126 height 12
click at [187, 233] on span "Išsaugoti" at bounding box center [179, 235] width 21 height 8
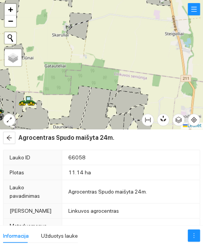
click at [11, 141] on button "button" at bounding box center [9, 138] width 12 height 12
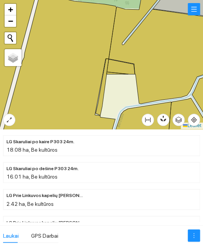
click at [110, 75] on div at bounding box center [101, 64] width 203 height 129
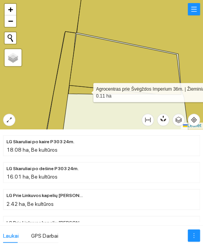
click at [86, 91] on icon at bounding box center [111, 89] width 87 height 9
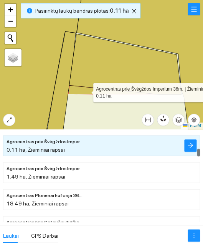
click at [192, 146] on icon "arrow-right" at bounding box center [190, 145] width 5 height 5
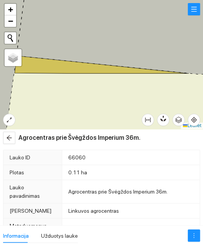
click at [192, 233] on icon "more" at bounding box center [194, 235] width 6 height 6
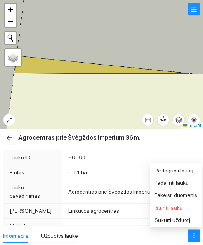
click at [189, 194] on span "Pakeisti duomenis" at bounding box center [176, 195] width 43 height 6
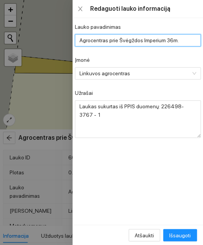
click at [184, 40] on input "Agrocentras prie Švėgždos Imperium 36m." at bounding box center [138, 40] width 126 height 12
type input "Agrocentras prie Švėgždos PT 315 36m."
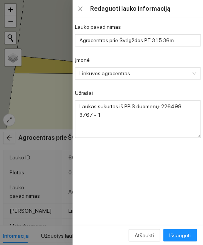
click at [161, 55] on form "Lauko pavadinimas Agrocentras prie Švėgždos PT 315 36m. Įmonė Linkuvos agrocent…" at bounding box center [138, 80] width 126 height 115
click at [187, 233] on span "Išsaugoti" at bounding box center [179, 235] width 21 height 8
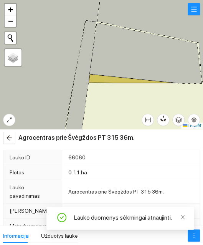
click at [11, 137] on icon "arrow-left" at bounding box center [9, 138] width 6 height 6
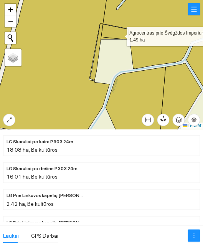
click at [98, 66] on div at bounding box center [101, 64] width 203 height 129
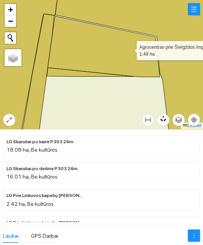
click at [120, 49] on icon at bounding box center [104, 46] width 112 height 61
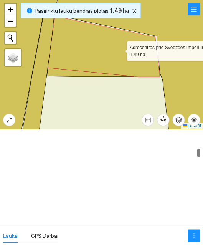
scroll to position [1635, 0]
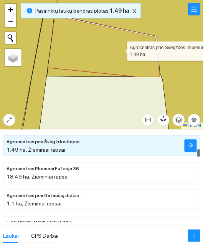
click at [195, 145] on button "button" at bounding box center [190, 145] width 12 height 12
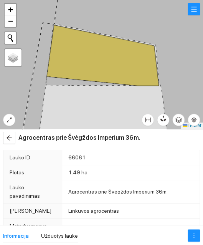
type textarea "Laukas sukurtas iš PPIS duomenų: 226499-8609 - 1"
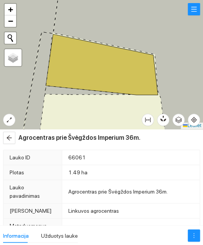
click at [192, 231] on button "button" at bounding box center [194, 235] width 12 height 12
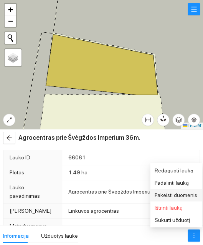
click at [188, 194] on span "Pakeisti duomenis" at bounding box center [176, 195] width 43 height 6
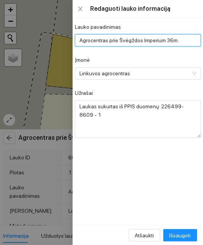
click at [184, 39] on input "Agrocentras prie Švėgždos Imperium 36m." at bounding box center [138, 40] width 126 height 12
type input "Agrocentras prie Švėgždos PT 315 36m."
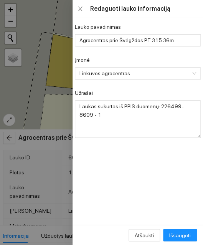
click at [148, 58] on div "Įmonė" at bounding box center [138, 62] width 126 height 12
click at [182, 232] on span "Išsaugoti" at bounding box center [179, 235] width 21 height 8
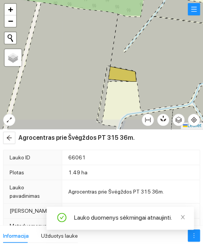
click at [13, 137] on span "arrow-left" at bounding box center [9, 138] width 12 height 6
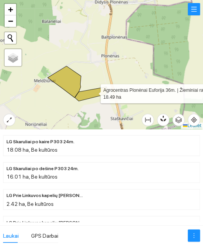
click at [94, 92] on icon at bounding box center [91, 94] width 32 height 14
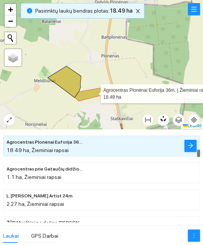
click at [187, 147] on icon "arrow-right" at bounding box center [190, 145] width 6 height 6
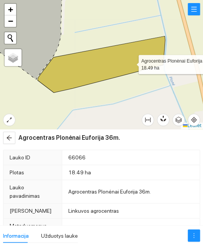
click at [132, 63] on icon at bounding box center [101, 64] width 127 height 56
click at [195, 230] on button "button" at bounding box center [194, 235] width 12 height 12
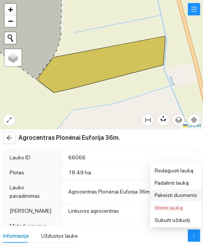
click at [186, 193] on span "Pakeisti duomenis" at bounding box center [176, 195] width 43 height 6
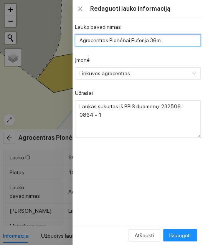
click at [175, 41] on input "Agrocentras Plonėnai Euforija 36m." at bounding box center [138, 40] width 126 height 12
type input "Agrocentras Plonėnai Excited 36m."
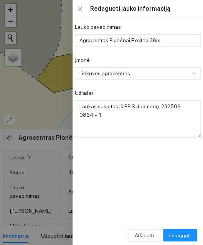
click at [153, 53] on form "Lauko pavadinimas Agrocentras Plonėnai Excited 36m. Įmonė Linkuvos agrocentras …" at bounding box center [138, 80] width 126 height 115
click at [185, 230] on button "Išsaugoti" at bounding box center [180, 235] width 34 height 12
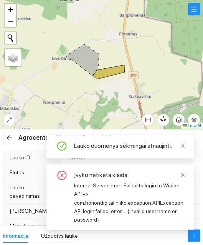
click at [15, 141] on button "button" at bounding box center [9, 138] width 12 height 12
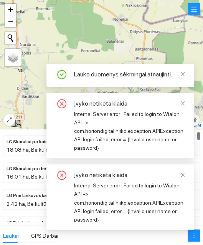
click at [183, 171] on link at bounding box center [182, 174] width 5 height 8
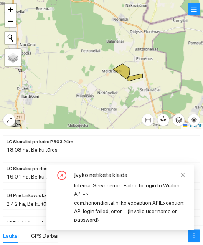
click at [184, 173] on icon "close" at bounding box center [183, 175] width 4 height 4
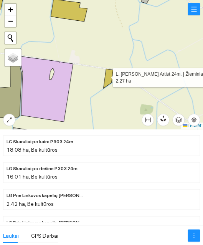
click at [106, 76] on icon at bounding box center [108, 79] width 10 height 20
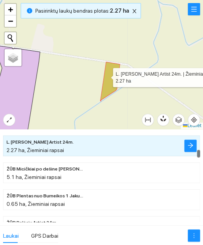
click at [193, 143] on icon "arrow-right" at bounding box center [190, 145] width 6 height 6
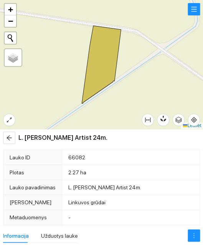
click at [193, 237] on icon "more" at bounding box center [193, 235] width 1 height 5
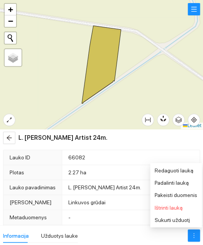
click at [190, 195] on span "Pakeisti duomenis" at bounding box center [176, 195] width 43 height 6
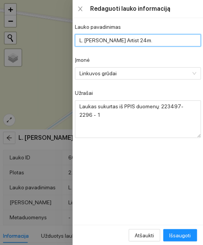
click at [178, 43] on input "L. Grūdai Prie Rozenbergienės Artist 24m." at bounding box center [138, 40] width 126 height 12
type input "L. Grūdai Prie Rozenbergienės PT 315 24m."
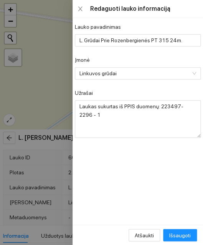
click at [176, 60] on div "Įmonė" at bounding box center [138, 62] width 126 height 12
click at [188, 235] on span "Išsaugoti" at bounding box center [179, 235] width 21 height 8
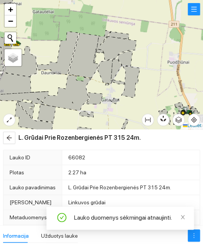
click at [8, 137] on icon "arrow-left" at bounding box center [9, 137] width 5 height 5
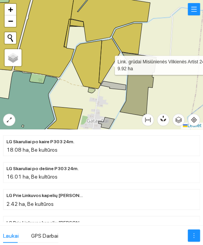
click at [108, 63] on icon at bounding box center [109, 60] width 21 height 45
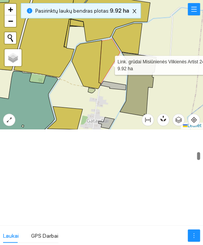
scroll to position [1929, 0]
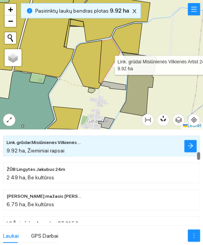
click at [191, 143] on icon "arrow-right" at bounding box center [190, 145] width 6 height 6
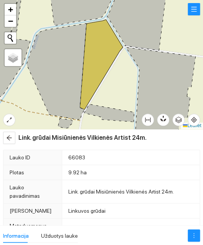
click at [196, 235] on icon "more" at bounding box center [194, 235] width 6 height 6
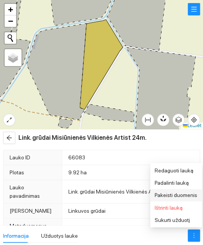
click at [191, 194] on span "Pakeisti duomenis" at bounding box center [176, 195] width 43 height 6
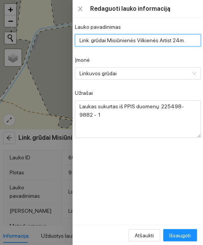
click at [185, 43] on input "Link. grūdai Misiūnienės Vilkienės Artist 24m." at bounding box center [138, 40] width 126 height 12
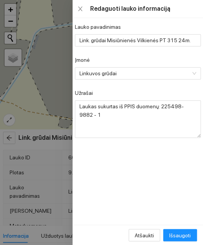
type input "Link. grūdai Misiūnienės Vilkienės PT 315 24m."
click at [177, 55] on form "Lauko pavadinimas Link. grūdai Misiūnienės Vilkienės PT 315 24m. Įmonė Linkuvos…" at bounding box center [138, 80] width 126 height 115
click at [187, 236] on span "Išsaugoti" at bounding box center [179, 235] width 21 height 8
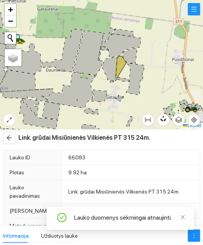
click at [8, 144] on button "button" at bounding box center [9, 138] width 12 height 12
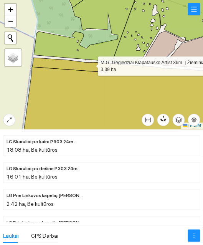
click at [87, 66] on icon at bounding box center [71, 65] width 79 height 15
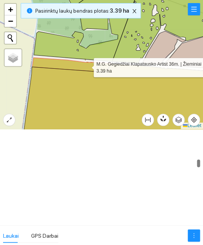
scroll to position [2625, 0]
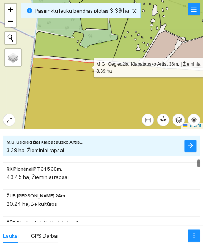
click at [190, 147] on icon "arrow-right" at bounding box center [190, 145] width 5 height 5
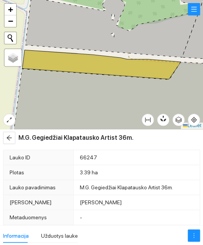
click at [192, 233] on icon "more" at bounding box center [194, 235] width 6 height 6
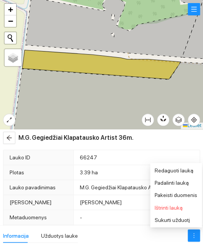
click at [187, 195] on span "Pakeisti duomenis" at bounding box center [176, 195] width 43 height 6
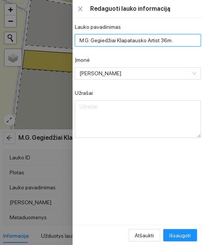
click at [178, 46] on input "M.G. Gegiedžiai Klapatausko Artist 36m." at bounding box center [138, 40] width 126 height 12
type input "M.G. Gegiedžiai Klapatausko Arnold 36m."
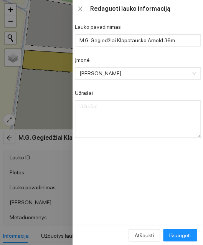
click at [180, 55] on form "Lauko pavadinimas M.G. Gegiedžiai Klapatausko Arnold 36m. Įmonė Martyno Gudjurg…" at bounding box center [138, 80] width 126 height 115
click at [185, 233] on span "Išsaugoti" at bounding box center [179, 235] width 21 height 8
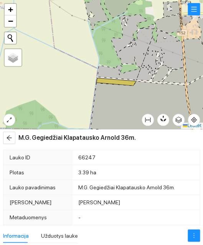
click at [9, 139] on icon "arrow-left" at bounding box center [9, 138] width 6 height 6
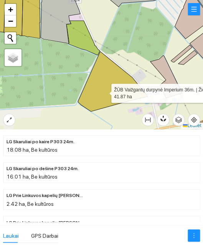
click at [104, 91] on icon at bounding box center [113, 81] width 70 height 60
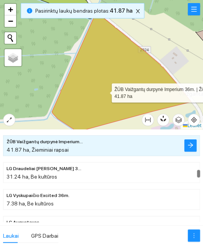
click at [189, 145] on icon "arrow-right" at bounding box center [190, 145] width 6 height 6
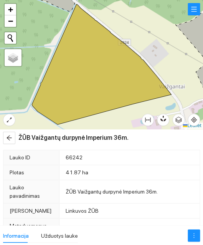
click at [195, 236] on icon "more" at bounding box center [194, 235] width 6 height 6
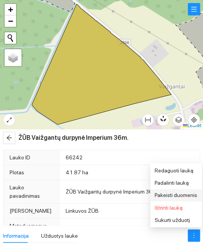
click at [190, 194] on span "Pakeisti duomenis" at bounding box center [176, 195] width 43 height 6
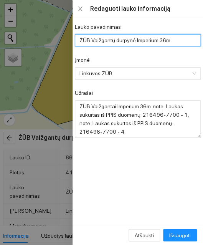
click at [183, 41] on input "ŽŪB Vaižgantų durpynė Imperium 36m." at bounding box center [138, 40] width 126 height 12
type input "ŽŪB Vaižgantų durpynė Adapt 36m."
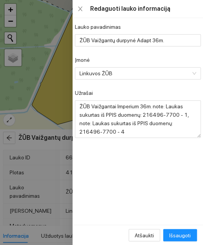
click at [173, 63] on div "Įmonė" at bounding box center [138, 62] width 126 height 12
click at [187, 234] on span "Išsaugoti" at bounding box center [179, 235] width 21 height 8
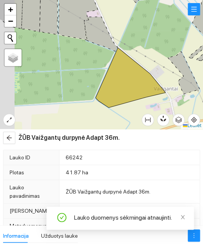
click at [13, 136] on span "arrow-left" at bounding box center [9, 138] width 12 height 6
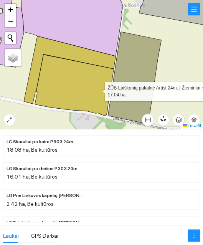
click at [98, 89] on icon at bounding box center [74, 84] width 79 height 61
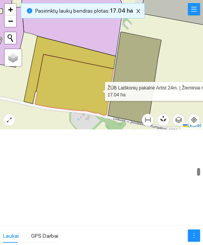
scroll to position [3456, 0]
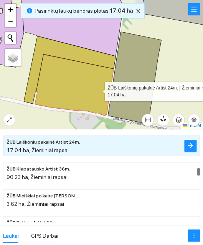
click at [192, 147] on icon "arrow-right" at bounding box center [190, 145] width 6 height 6
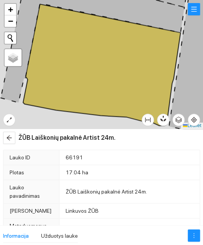
type textarea "Laukas sukurtas iš PPIS duomenų: 216500-9301 - 1"
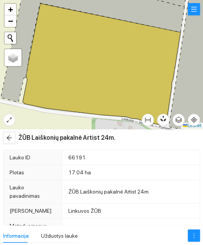
click at [195, 233] on icon "more" at bounding box center [194, 235] width 6 height 6
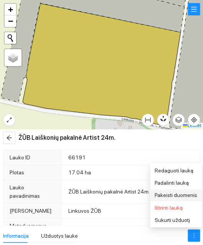
click at [190, 194] on span "Pakeisti duomenis" at bounding box center [176, 195] width 43 height 6
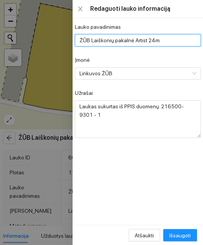
click at [178, 40] on input "ŽŪB Laiškonių pakalnė Artist 24m." at bounding box center [138, 40] width 126 height 12
type input "ŽŪB Laiškonių pakalnė [GEOGRAPHIC_DATA] 24m."
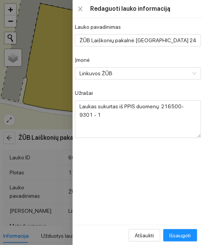
click at [178, 51] on form "Lauko pavadinimas ŽŪB Laiškonių pakalnė [GEOGRAPHIC_DATA] 24m. Įmonė Linkuvos Ž…" at bounding box center [138, 80] width 126 height 115
click at [185, 232] on span "Išsaugoti" at bounding box center [179, 235] width 21 height 8
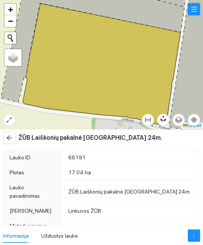
click at [12, 137] on span "arrow-left" at bounding box center [9, 138] width 12 height 6
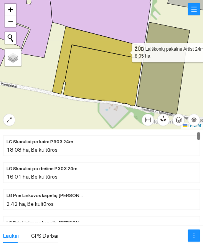
click at [125, 50] on icon at bounding box center [98, 60] width 92 height 68
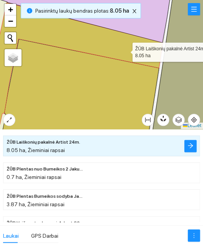
click at [192, 145] on icon "arrow-right" at bounding box center [190, 145] width 5 height 5
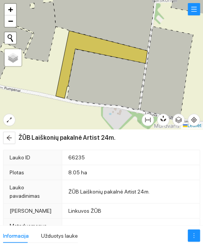
click at [193, 234] on icon "more" at bounding box center [194, 235] width 6 height 6
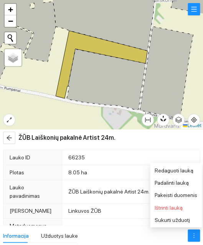
click at [187, 193] on span "Pakeisti duomenis" at bounding box center [176, 195] width 43 height 6
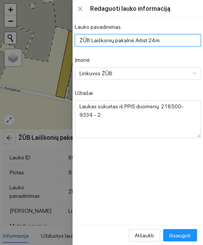
click at [178, 40] on input "ŽŪB Laiškonių pakalnė Artist 24m." at bounding box center [138, 40] width 126 height 12
type input "ŽŪB Laiškonių pakalnė [GEOGRAPHIC_DATA] 24m."
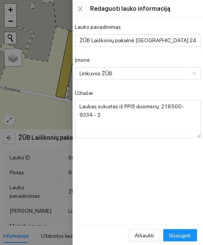
click at [169, 61] on div "Įmonė" at bounding box center [138, 62] width 126 height 12
click at [187, 232] on span "Išsaugoti" at bounding box center [179, 235] width 21 height 8
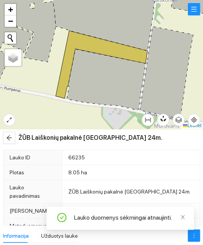
click at [10, 138] on icon "arrow-left" at bounding box center [9, 137] width 5 height 5
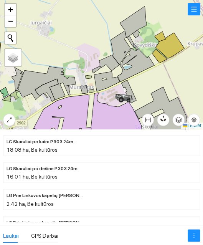
click at [79, 47] on div at bounding box center [101, 64] width 203 height 129
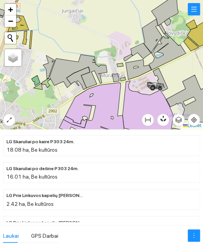
click at [43, 66] on div at bounding box center [101, 64] width 203 height 129
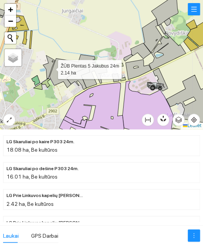
click at [44, 65] on icon at bounding box center [49, 66] width 12 height 23
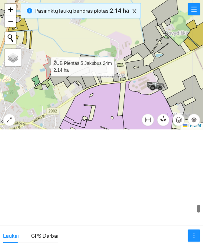
scroll to position [6992, 0]
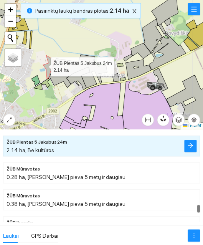
click at [46, 65] on icon at bounding box center [49, 66] width 12 height 23
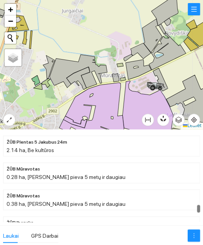
click at [67, 97] on div at bounding box center [101, 64] width 203 height 129
click at [40, 89] on div at bounding box center [101, 64] width 203 height 129
click at [48, 106] on div at bounding box center [101, 64] width 203 height 129
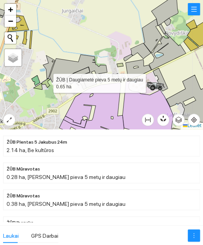
click at [54, 105] on div at bounding box center [101, 64] width 203 height 129
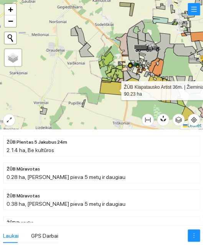
click at [114, 89] on icon at bounding box center [113, 88] width 26 height 14
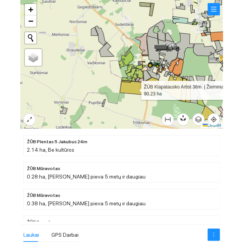
scroll to position [3483, 0]
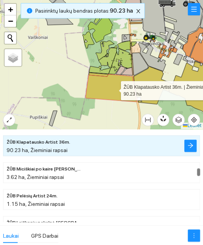
click at [190, 145] on icon "arrow-right" at bounding box center [190, 145] width 6 height 6
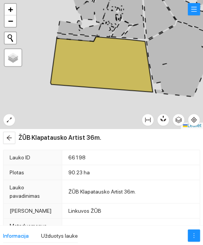
type textarea "Laukas sukurtas iš PPIS duomenų: 218491-8356 - 1"
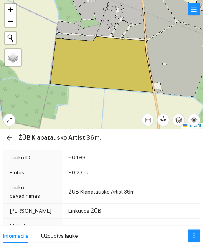
click at [192, 235] on icon "more" at bounding box center [194, 235] width 6 height 6
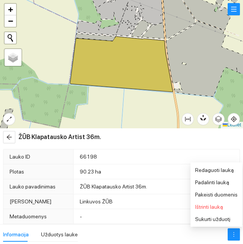
click at [203, 195] on span "Pakeisti duomenis" at bounding box center [216, 195] width 43 height 6
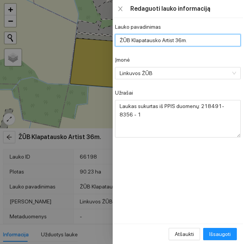
click at [203, 39] on input "ŽŪB Klapatausko Artist 36m." at bounding box center [178, 40] width 126 height 12
click at [203, 67] on div "Linkuvos ŽŪB" at bounding box center [178, 73] width 126 height 12
type input "ŽŪB Klapatausko Arnold 36m."
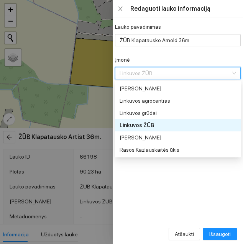
click at [203, 234] on span "Išsaugoti" at bounding box center [220, 234] width 21 height 8
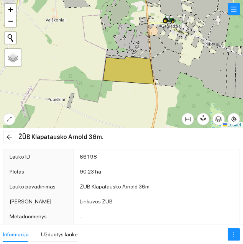
click at [142, 101] on div at bounding box center [121, 64] width 243 height 129
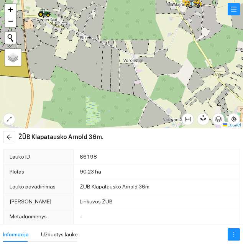
click at [25, 228] on div "Informacija" at bounding box center [16, 235] width 26 height 15
click at [13, 132] on button "button" at bounding box center [9, 137] width 12 height 12
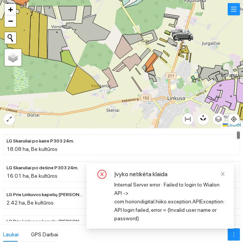
click at [203, 172] on icon "close" at bounding box center [222, 174] width 5 height 5
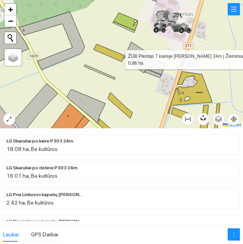
click at [203, 229] on button "button" at bounding box center [234, 235] width 12 height 12
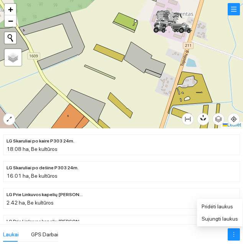
click at [111, 53] on icon at bounding box center [109, 53] width 31 height 18
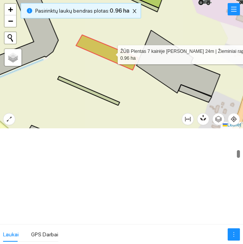
scroll to position [1822, 0]
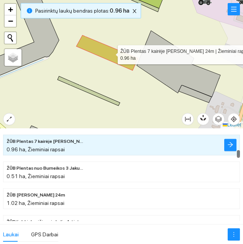
click at [203, 149] on button "button" at bounding box center [231, 145] width 12 height 12
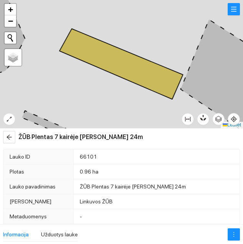
type textarea "Laukas sukurtas iš PPIS duomenų: 218497-6177 - 2"
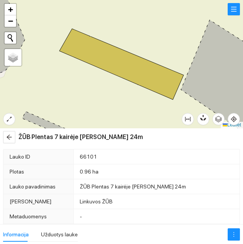
click at [203, 234] on icon "more" at bounding box center [234, 235] width 6 height 6
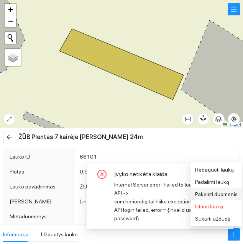
click at [203, 192] on span "Pakeisti duomenis" at bounding box center [216, 195] width 43 height 6
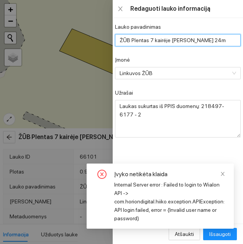
click at [203, 41] on input "ŽŪB Plentas 7 kairėje Jakubus 24m" at bounding box center [178, 40] width 126 height 12
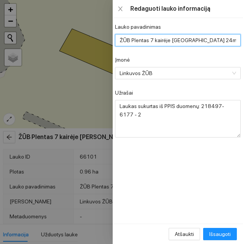
type input "ŽŪB Plentas 7 kairėje Auckland 24m"
click at [202, 51] on form "Lauko pavadinimas ŽŪB Plentas 7 kairėje Auckland 24m Įmonė Linkuvos ŽŪB Užrašai…" at bounding box center [178, 80] width 126 height 115
click at [203, 235] on span "Išsaugoti" at bounding box center [220, 234] width 21 height 8
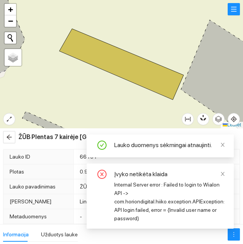
click at [12, 135] on span "arrow-left" at bounding box center [9, 137] width 12 height 6
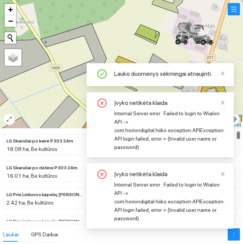
click at [203, 102] on icon "close" at bounding box center [222, 102] width 5 height 5
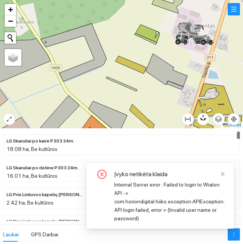
click at [203, 170] on link at bounding box center [222, 174] width 5 height 8
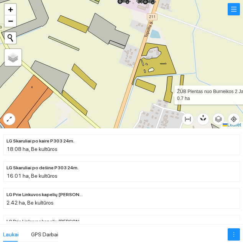
click at [172, 94] on icon at bounding box center [168, 89] width 9 height 26
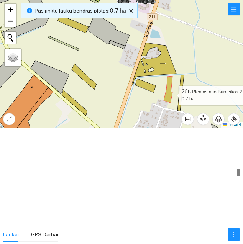
scroll to position [3590, 0]
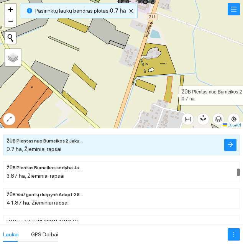
click at [203, 148] on span "arrow-right" at bounding box center [231, 145] width 6 height 7
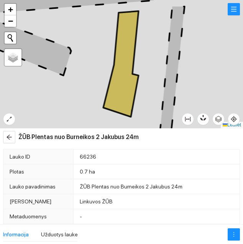
type textarea "Laukas sukurtas iš PPIS duomenų: 218498-0571 - 1"
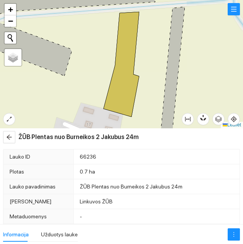
click at [203, 236] on icon "more" at bounding box center [234, 235] width 6 height 6
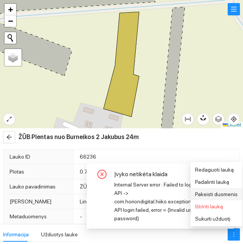
click at [203, 194] on span "Pakeisti duomenis" at bounding box center [216, 195] width 43 height 6
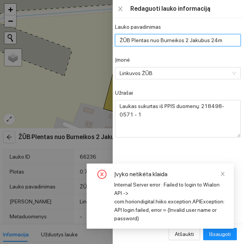
click at [203, 42] on input "ŽŪB Plentas nuo Burneikos 2 Jakubus 24m" at bounding box center [178, 40] width 126 height 12
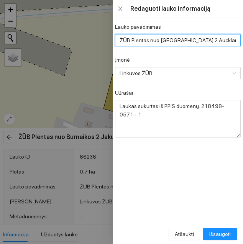
type input "ŽŪB Plentas nuo [GEOGRAPHIC_DATA] 2 Auckland 24m"
click at [203, 20] on div "Lauko pavadinimas ŽŪB Plentas nuo Burneikos 2 Auckland 24m Įmonė Linkuvos ŽŪB U…" at bounding box center [178, 121] width 130 height 206
click at [203, 236] on span "Išsaugoti" at bounding box center [220, 234] width 21 height 8
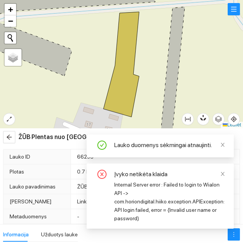
click at [203, 145] on icon "close" at bounding box center [222, 144] width 5 height 5
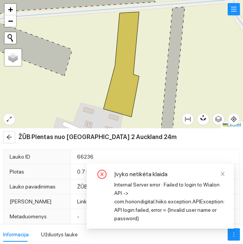
click at [203, 172] on icon "close" at bounding box center [222, 174] width 5 height 5
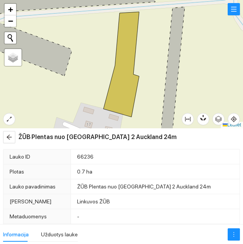
click at [10, 142] on button "button" at bounding box center [9, 137] width 12 height 12
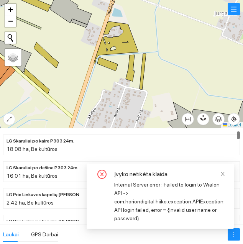
click at [203, 174] on icon "close" at bounding box center [223, 174] width 4 height 4
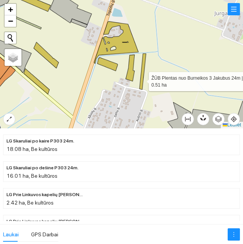
click at [141, 87] on icon at bounding box center [143, 72] width 7 height 36
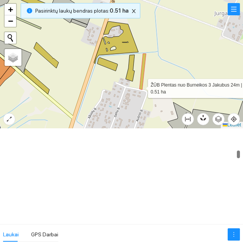
scroll to position [1849, 0]
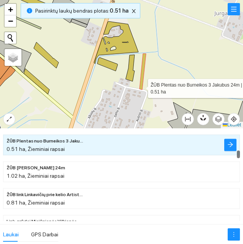
click at [228, 147] on icon "arrow-right" at bounding box center [231, 145] width 6 height 6
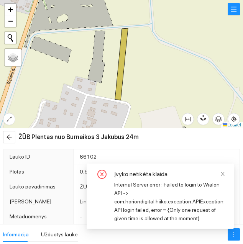
click at [225, 169] on div "Įvyko netikėta klaida Internal Server error : Failed to login to Wialon API -> …" at bounding box center [160, 196] width 147 height 65
click at [221, 175] on icon "close" at bounding box center [222, 174] width 5 height 5
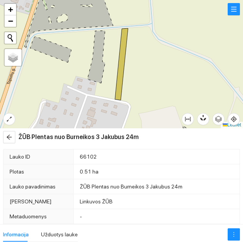
click at [235, 230] on button "button" at bounding box center [234, 235] width 12 height 12
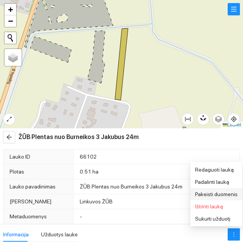
click at [223, 195] on span "Pakeisti duomenis" at bounding box center [216, 195] width 43 height 6
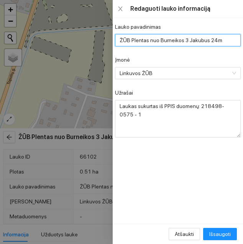
click at [220, 38] on input "ŽŪB Plentas nuo Burneikos 3 Jakubus 24m" at bounding box center [178, 40] width 126 height 12
type input "ŽŪB Plentas nuo [GEOGRAPHIC_DATA] 3 [GEOGRAPHIC_DATA] 24m"
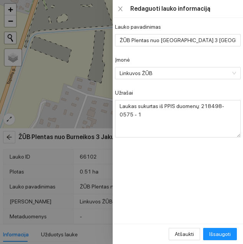
click at [224, 52] on form "Lauko pavadinimas ŽŪB Plentas nuo Burneikos 3 Auckland 24m Įmonė Linkuvos ŽŪB U…" at bounding box center [178, 80] width 126 height 115
click at [225, 231] on span "Išsaugoti" at bounding box center [220, 234] width 21 height 8
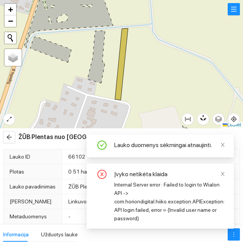
click at [11, 136] on icon "arrow-left" at bounding box center [9, 137] width 6 height 6
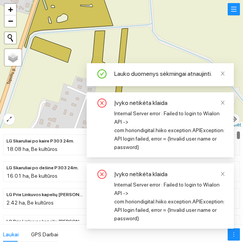
click at [225, 176] on icon "close" at bounding box center [223, 174] width 4 height 4
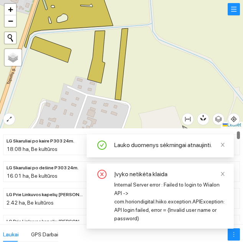
click at [221, 173] on icon "close" at bounding box center [222, 174] width 5 height 5
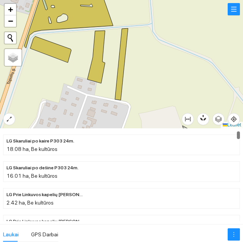
click at [220, 217] on li "LG Prie Linkuvos kapelių [PERSON_NAME] 24m. 1.96 ha, Be kultūros" at bounding box center [121, 225] width 237 height 21
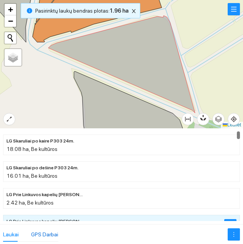
click at [45, 238] on div "GPS Darbai" at bounding box center [44, 235] width 27 height 8
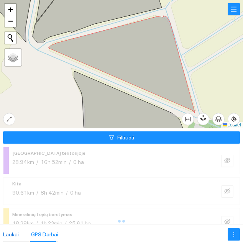
click at [11, 234] on div "Laukai" at bounding box center [11, 235] width 16 height 8
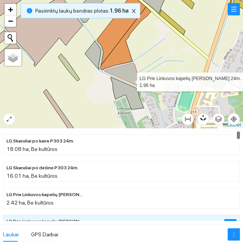
click at [132, 77] on icon at bounding box center [122, 75] width 37 height 25
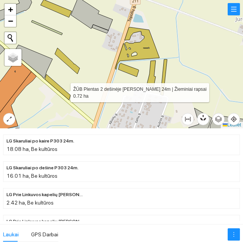
click at [202, 54] on div at bounding box center [121, 64] width 243 height 129
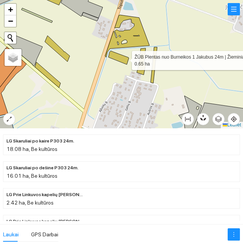
click at [117, 58] on icon at bounding box center [119, 57] width 20 height 13
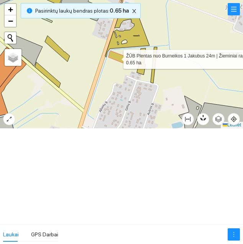
scroll to position [1768, 0]
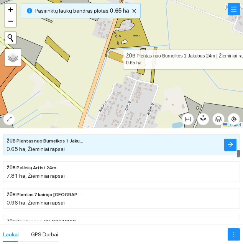
click at [229, 145] on icon "arrow-right" at bounding box center [231, 145] width 6 height 6
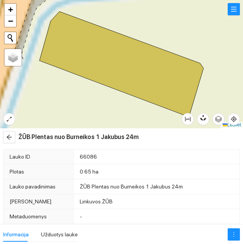
click at [234, 236] on icon "more" at bounding box center [234, 235] width 6 height 6
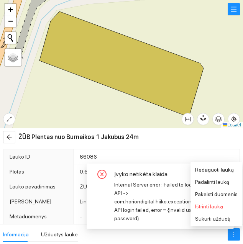
click at [218, 195] on span "Pakeisti duomenis" at bounding box center [216, 195] width 43 height 6
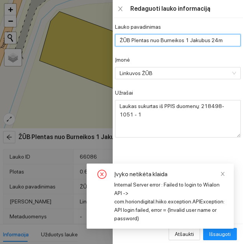
click at [225, 43] on input "ŽŪB Plentas nuo Burneikos 1 Jakubus 24m" at bounding box center [178, 40] width 126 height 12
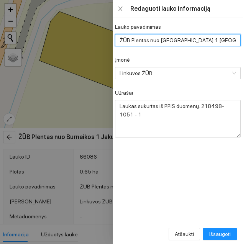
type input "ŽŪB Plentas nuo [GEOGRAPHIC_DATA] 1 [GEOGRAPHIC_DATA] 24m"
click at [219, 63] on div "Įmonė" at bounding box center [178, 62] width 126 height 12
click at [220, 237] on span "Išsaugoti" at bounding box center [220, 234] width 21 height 8
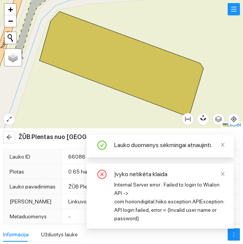
click at [222, 178] on link at bounding box center [222, 174] width 5 height 8
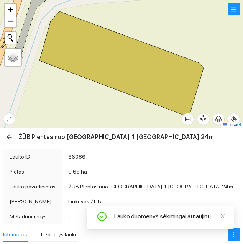
click at [221, 216] on icon "close" at bounding box center [222, 216] width 5 height 5
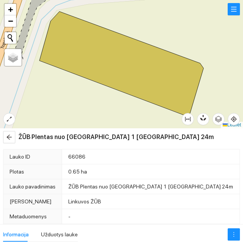
click at [9, 142] on button "button" at bounding box center [9, 137] width 12 height 12
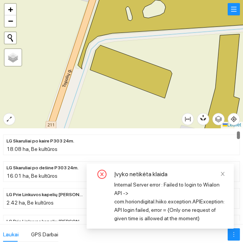
click at [224, 175] on icon "close" at bounding box center [223, 174] width 4 height 4
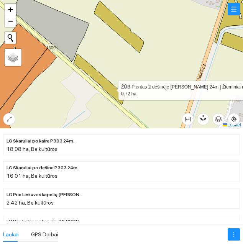
click at [112, 89] on icon at bounding box center [99, 79] width 51 height 51
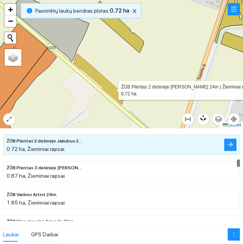
click at [229, 146] on icon "arrow-right" at bounding box center [231, 145] width 6 height 6
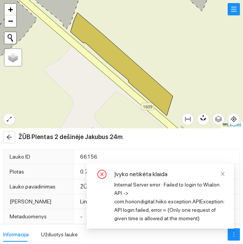
click at [224, 174] on icon "close" at bounding box center [222, 174] width 5 height 5
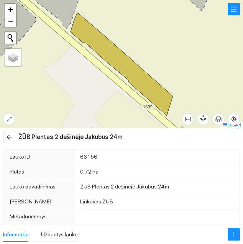
click at [239, 233] on span "more" at bounding box center [234, 235] width 12 height 6
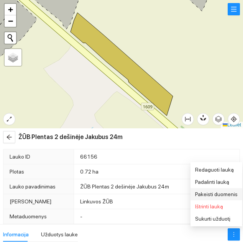
click at [220, 192] on span "Pakeisti duomenis" at bounding box center [216, 195] width 43 height 6
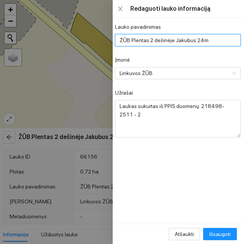
click at [217, 36] on input "ŽŪB Plentas 2 dešinėje Jakubus 24m" at bounding box center [178, 40] width 126 height 12
type input "ŽŪB Plentas 2 dešinėje Auckland 24m"
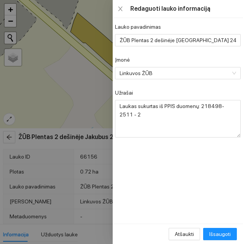
click at [200, 57] on div "Įmonė" at bounding box center [178, 62] width 126 height 12
click at [225, 233] on span "Išsaugoti" at bounding box center [220, 234] width 21 height 8
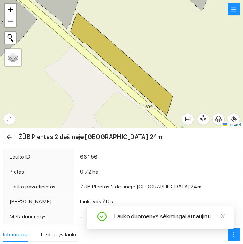
click at [12, 137] on icon "arrow-left" at bounding box center [9, 137] width 6 height 6
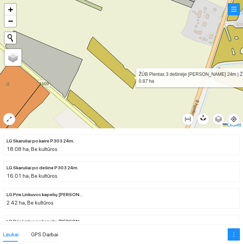
click at [126, 73] on icon at bounding box center [112, 63] width 50 height 52
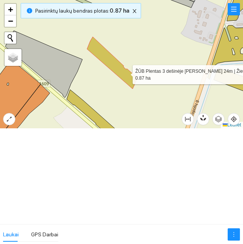
scroll to position [2733, 0]
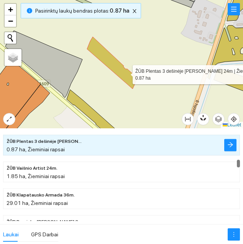
click at [233, 143] on icon "arrow-right" at bounding box center [231, 145] width 6 height 6
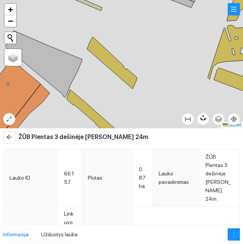
type input "ŽŪB Plentas 3 dešinėje Jakubus 24m"
type textarea "Laukas sukurtas iš PPIS duomenų: 218498-2511 - 3"
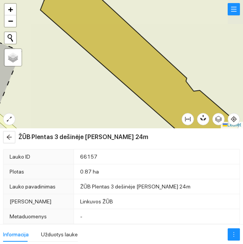
click at [233, 237] on icon "more" at bounding box center [234, 235] width 6 height 6
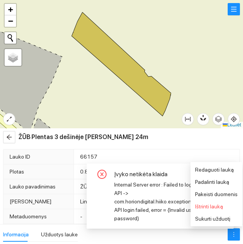
click at [221, 194] on span "Pakeisti duomenis" at bounding box center [216, 195] width 43 height 6
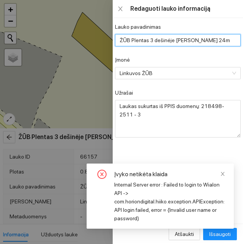
click at [217, 39] on input "ŽŪB Plentas 3 dešinėje Jakubus 24m" at bounding box center [178, 40] width 126 height 12
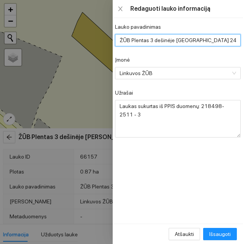
type input "ŽŪB Plentas 3 dešinėje Auckland 24m"
click at [201, 59] on div "Įmonė" at bounding box center [178, 62] width 126 height 12
click at [221, 233] on span "Išsaugoti" at bounding box center [220, 234] width 21 height 8
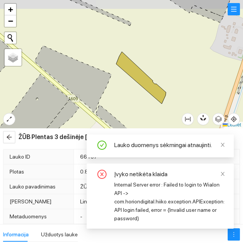
click at [10, 140] on icon "arrow-left" at bounding box center [9, 137] width 6 height 6
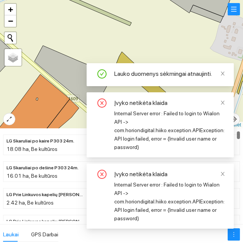
click at [223, 177] on icon "close" at bounding box center [222, 174] width 5 height 5
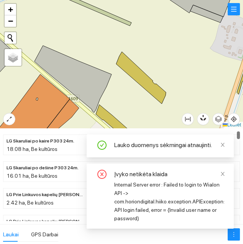
click at [225, 176] on icon "close" at bounding box center [222, 174] width 5 height 5
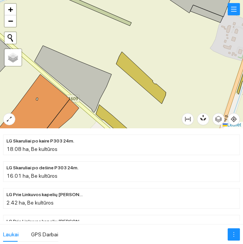
click at [223, 215] on li "LG Prie Linkuvos kapelių Herakles 24m. 1.96 ha, Be kultūros" at bounding box center [121, 225] width 237 height 21
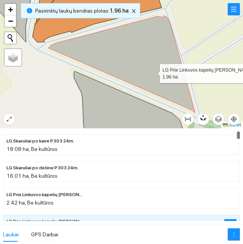
click at [153, 72] on icon at bounding box center [121, 64] width 147 height 97
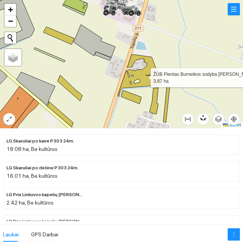
click at [144, 76] on icon at bounding box center [140, 75] width 45 height 42
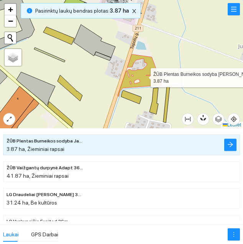
click at [231, 145] on icon "arrow-right" at bounding box center [231, 145] width 6 height 6
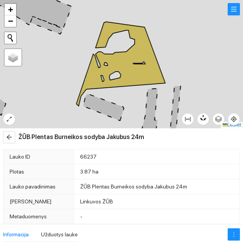
type textarea "Laukas sukurtas iš PPIS duomenų: 218498-3075 - 2"
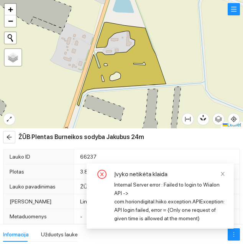
click at [225, 173] on icon "close" at bounding box center [222, 174] width 5 height 5
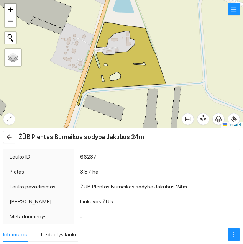
click at [235, 233] on icon "more" at bounding box center [234, 235] width 6 height 6
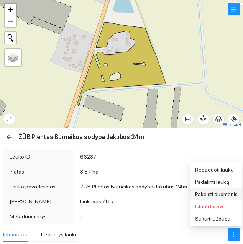
click at [219, 196] on span "Pakeisti duomenis" at bounding box center [216, 195] width 43 height 6
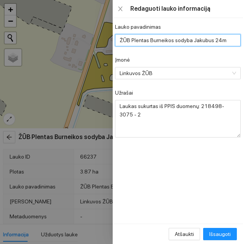
click at [220, 39] on input "ŽŪB Plentas Burneikos sodyba Jakubus 24m" at bounding box center [178, 40] width 126 height 12
type input "ŽŪB Plentas Burneikos sodyba [GEOGRAPHIC_DATA] 24m"
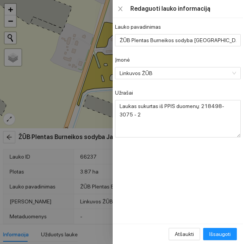
click at [215, 56] on div "Įmonė" at bounding box center [178, 62] width 126 height 12
click at [221, 231] on span "Išsaugoti" at bounding box center [220, 234] width 21 height 8
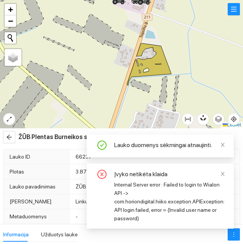
click at [13, 143] on button "button" at bounding box center [9, 137] width 12 height 12
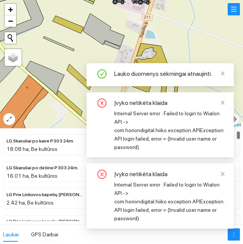
click at [224, 173] on icon "close" at bounding box center [223, 174] width 4 height 4
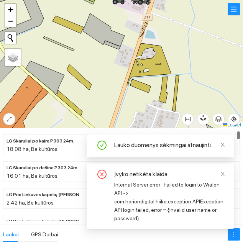
click at [223, 171] on span at bounding box center [222, 174] width 5 height 6
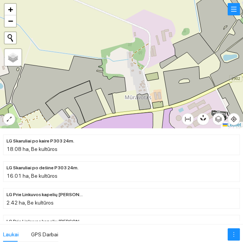
click at [135, 104] on div at bounding box center [121, 64] width 243 height 129
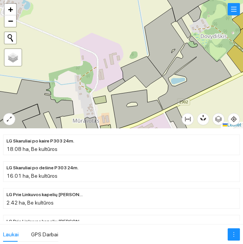
click at [162, 77] on icon at bounding box center [141, 71] width 41 height 31
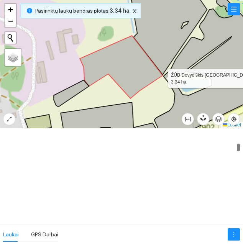
scroll to position [1179, 0]
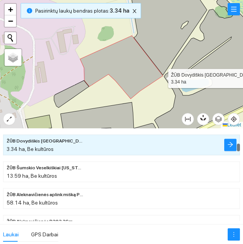
click at [127, 75] on icon at bounding box center [121, 67] width 83 height 63
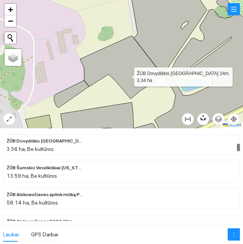
click at [142, 78] on icon at bounding box center [121, 67] width 83 height 63
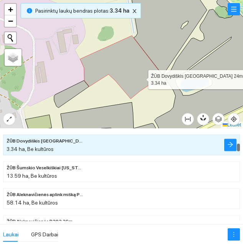
click at [144, 77] on icon at bounding box center [121, 67] width 83 height 63
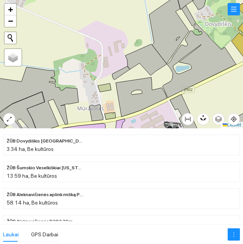
click at [99, 84] on div at bounding box center [121, 64] width 243 height 129
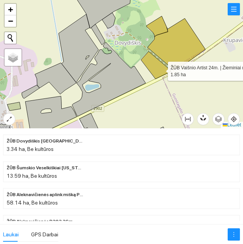
click at [161, 69] on icon at bounding box center [156, 65] width 30 height 28
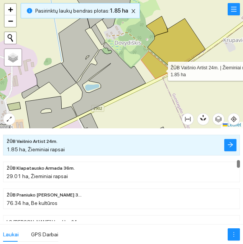
click at [231, 146] on icon "arrow-right" at bounding box center [231, 145] width 6 height 6
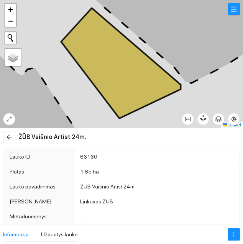
type textarea "Laukas sukurtas iš PPIS duomenų: 218500-6528 - 1"
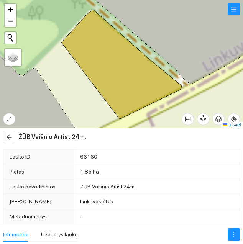
click at [233, 238] on icon "more" at bounding box center [234, 235] width 6 height 6
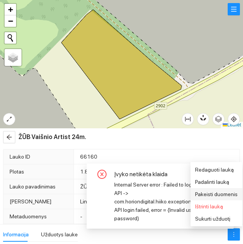
click at [220, 193] on span "Pakeisti duomenis" at bounding box center [216, 195] width 43 height 6
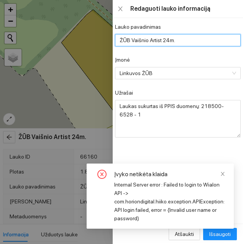
click at [205, 43] on input "ŽŪB Vaišnio Artist 24m." at bounding box center [178, 40] width 126 height 12
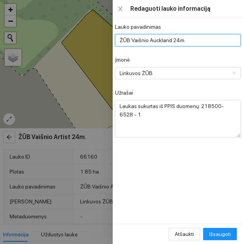
click at [209, 35] on input "ŽŪB Vaišnio Auckland 24m." at bounding box center [178, 40] width 126 height 12
type input "ŽŪB Vaišnio Auckland 24m."
click at [220, 28] on div "Lauko pavadinimas" at bounding box center [178, 29] width 126 height 12
click at [220, 227] on div "Atšaukti Išsaugoti" at bounding box center [178, 234] width 130 height 20
click at [222, 236] on span "Išsaugoti" at bounding box center [220, 234] width 21 height 8
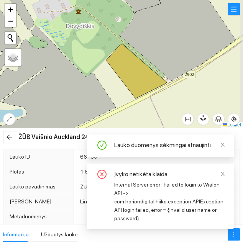
click at [11, 138] on icon "arrow-left" at bounding box center [9, 137] width 6 height 6
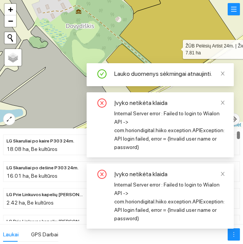
click at [231, 68] on div "Lauko duomenys sėkmingai atnaujinti." at bounding box center [160, 74] width 147 height 23
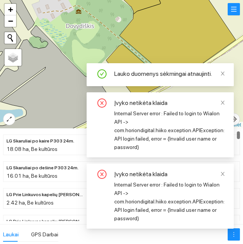
click at [225, 76] on icon "close" at bounding box center [222, 73] width 5 height 5
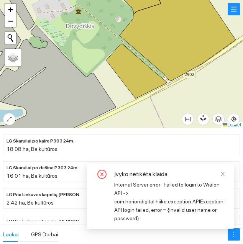
click at [219, 101] on div at bounding box center [121, 64] width 243 height 129
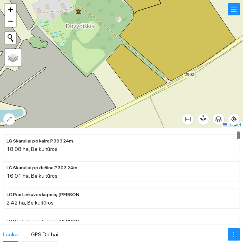
click at [221, 174] on li "LG Skaruliai po dešine P303 24m. 16.01 ha, Be kultūros" at bounding box center [121, 172] width 237 height 21
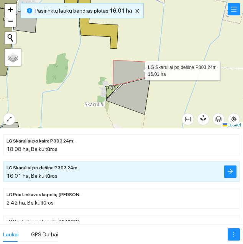
click at [132, 78] on icon at bounding box center [135, 72] width 44 height 25
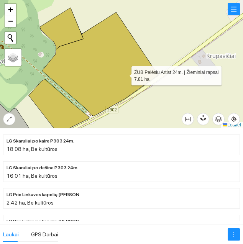
click at [125, 74] on icon at bounding box center [100, 64] width 116 height 104
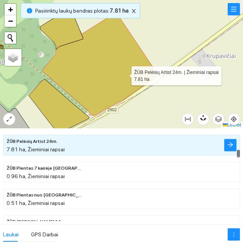
click at [230, 145] on icon "arrow-right" at bounding box center [231, 145] width 6 height 6
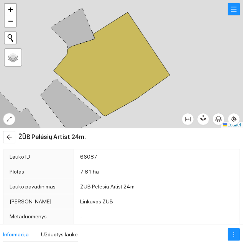
type textarea "Laukas sukurtas iš PPIS duomenų: 218501-7466 - 1"
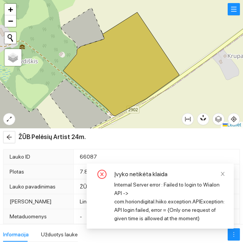
click at [233, 232] on div "Įvyko netikėta klaida Internal Server error : Failed to login to Wialon API -> …" at bounding box center [160, 199] width 147 height 71
click at [237, 233] on span "more" at bounding box center [234, 235] width 12 height 6
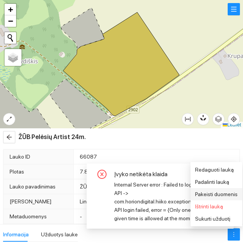
click at [221, 197] on span "Pakeisti duomenis" at bounding box center [216, 195] width 43 height 6
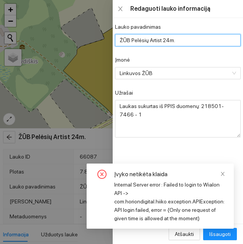
click at [204, 42] on input "ŽŪB Pelėsių Artist 24m." at bounding box center [178, 40] width 126 height 12
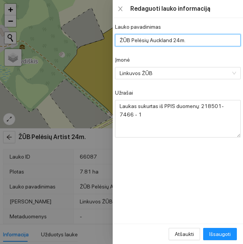
type input "ŽŪB Pelėsių Auckland 24m."
click at [205, 30] on div "Lauko pavadinimas" at bounding box center [178, 29] width 126 height 12
click at [217, 226] on div "Atšaukti Išsaugoti" at bounding box center [178, 234] width 130 height 20
click at [226, 234] on span "Išsaugoti" at bounding box center [220, 234] width 21 height 8
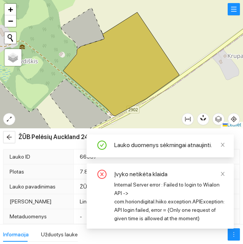
click at [222, 175] on icon "close" at bounding box center [222, 174] width 5 height 5
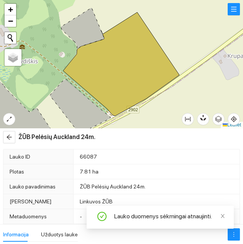
click at [224, 215] on icon "close" at bounding box center [222, 216] width 5 height 5
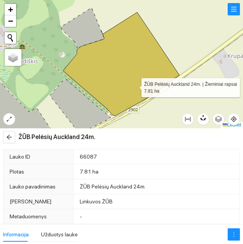
click at [11, 138] on icon "arrow-left" at bounding box center [9, 137] width 6 height 6
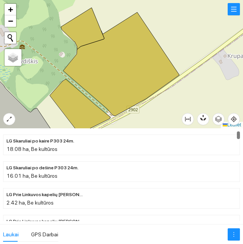
click at [86, 33] on icon at bounding box center [82, 29] width 43 height 42
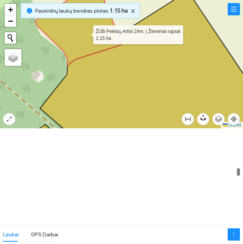
scroll to position [3536, 0]
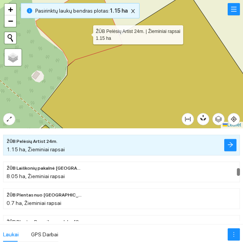
click at [229, 147] on icon "arrow-right" at bounding box center [231, 145] width 6 height 6
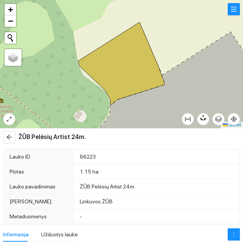
click at [231, 235] on icon "more" at bounding box center [234, 235] width 6 height 6
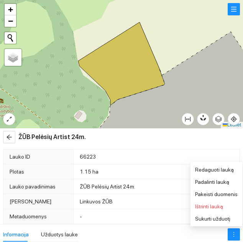
click at [217, 193] on span "Pakeisti duomenis" at bounding box center [216, 195] width 43 height 6
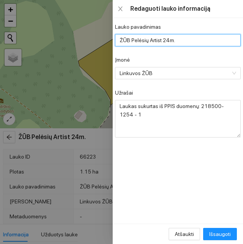
click at [210, 43] on input "ŽŪB Pelėsių Artist 24m." at bounding box center [178, 40] width 126 height 12
type input "ŽŪB Pelėsių Auckland 24m."
click at [221, 17] on div "Redaguoti lauko informaciją" at bounding box center [178, 9] width 130 height 18
click at [226, 233] on span "Išsaugoti" at bounding box center [220, 234] width 21 height 8
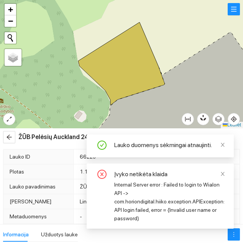
click at [9, 139] on icon "arrow-left" at bounding box center [9, 137] width 6 height 6
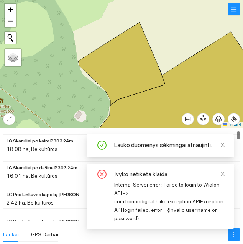
click at [224, 172] on icon "close" at bounding box center [222, 174] width 5 height 5
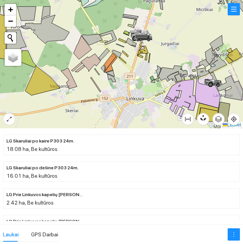
click at [129, 113] on div at bounding box center [121, 64] width 243 height 129
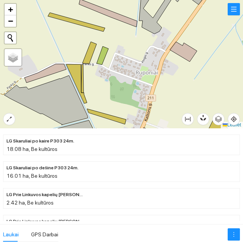
click at [84, 53] on div at bounding box center [121, 64] width 243 height 129
click at [97, 25] on div at bounding box center [121, 64] width 243 height 129
click at [101, 32] on div at bounding box center [121, 64] width 243 height 129
click at [94, 31] on div at bounding box center [121, 64] width 243 height 129
click at [97, 31] on div at bounding box center [121, 64] width 243 height 129
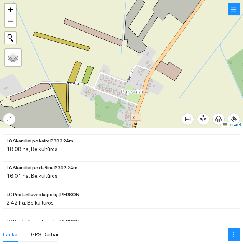
click at [68, 47] on div at bounding box center [121, 64] width 243 height 129
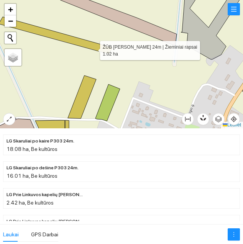
click at [101, 49] on icon at bounding box center [56, 35] width 114 height 37
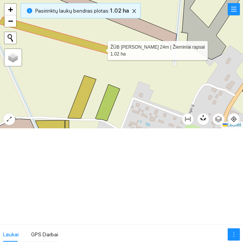
scroll to position [1876, 0]
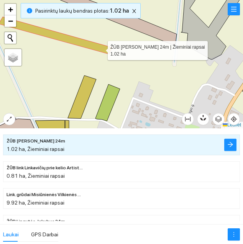
click at [229, 146] on icon "arrow-right" at bounding box center [231, 145] width 6 height 6
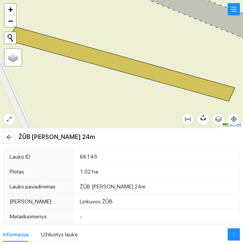
click at [233, 233] on icon "more" at bounding box center [234, 235] width 6 height 6
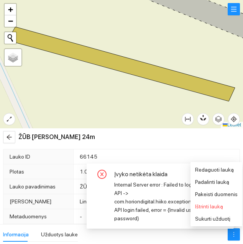
click at [225, 196] on span "Pakeisti duomenis" at bounding box center [216, 195] width 43 height 6
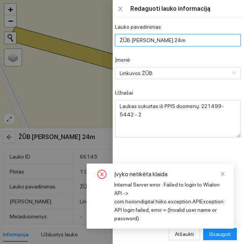
click at [211, 40] on input "ŽŪB Dinos Jakubus 24m" at bounding box center [178, 40] width 126 height 12
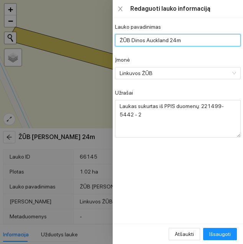
type input "ŽŪB Dinos Auckland 24m"
click at [217, 19] on div "Lauko pavadinimas ŽŪB Dinos Auckland 24m Įmonė Linkuvos ŽŪB Užrašai Laukas suku…" at bounding box center [178, 121] width 130 height 206
click at [226, 235] on span "Išsaugoti" at bounding box center [220, 234] width 21 height 8
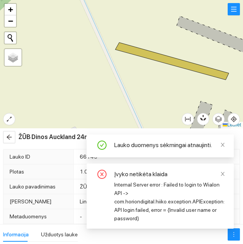
click at [10, 140] on icon "arrow-left" at bounding box center [9, 137] width 6 height 6
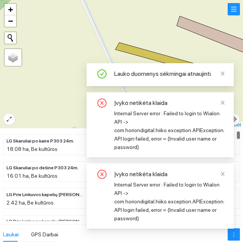
click at [222, 99] on link at bounding box center [222, 103] width 5 height 8
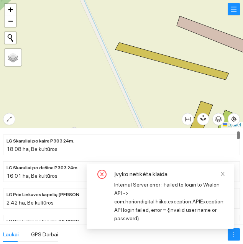
click at [223, 174] on icon "close" at bounding box center [223, 174] width 4 height 4
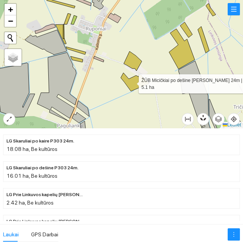
click at [131, 81] on icon at bounding box center [135, 82] width 28 height 18
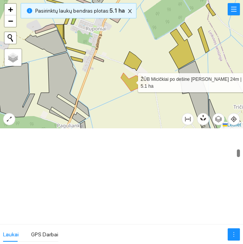
scroll to position [1742, 0]
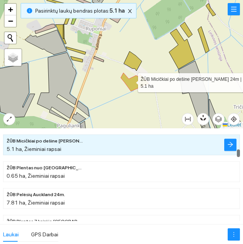
click at [230, 146] on icon "arrow-right" at bounding box center [231, 145] width 6 height 6
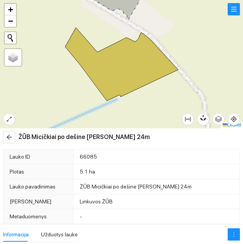
click at [231, 236] on span "more" at bounding box center [234, 235] width 12 height 6
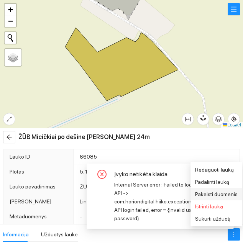
click at [223, 195] on span "Pakeisti duomenis" at bounding box center [216, 195] width 43 height 6
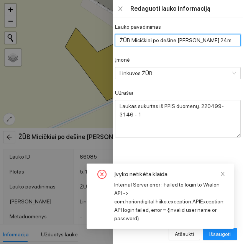
click at [216, 43] on input "ŽŪB Micičkiai po dešine Jakubus 24m" at bounding box center [178, 40] width 126 height 12
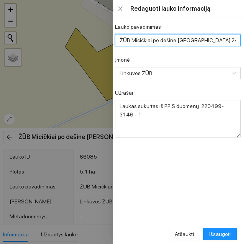
type input "ŽŪB Micičkiai po dešine Auckland 24m"
click at [220, 22] on div "Lauko pavadinimas ŽŪB Micičkiai po dešine Auckland 24m Įmonė Linkuvos ŽŪB Užraš…" at bounding box center [178, 121] width 130 height 206
click at [225, 233] on span "Išsaugoti" at bounding box center [220, 234] width 21 height 8
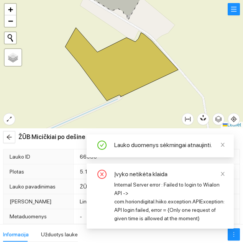
click at [221, 176] on icon "close" at bounding box center [222, 174] width 5 height 5
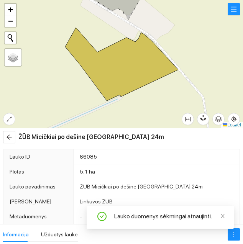
click at [13, 136] on span "arrow-left" at bounding box center [9, 137] width 12 height 6
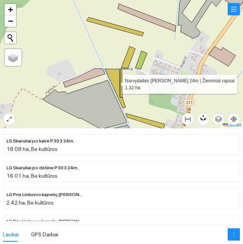
click at [119, 80] on icon at bounding box center [115, 88] width 21 height 39
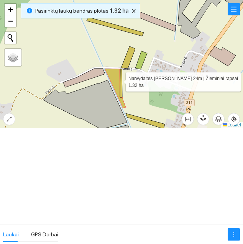
scroll to position [2545, 0]
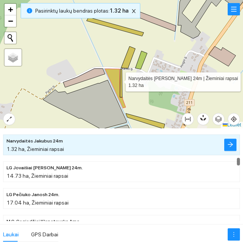
click at [231, 146] on icon "arrow-right" at bounding box center [230, 144] width 5 height 5
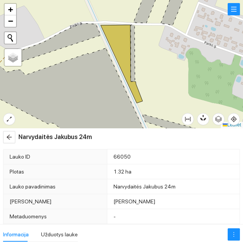
click at [233, 236] on icon "more" at bounding box center [234, 235] width 6 height 6
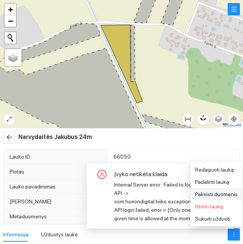
click at [223, 195] on span "Pakeisti duomenis" at bounding box center [216, 195] width 43 height 6
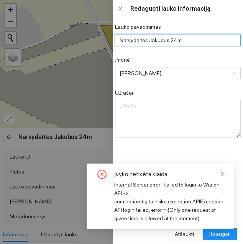
click at [198, 43] on input "Narvydaitės Jakubus 24m" at bounding box center [178, 40] width 126 height 12
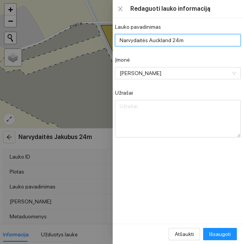
type input "Narvydaitės Auckland 24m"
click at [212, 26] on div "Lauko pavadinimas" at bounding box center [178, 29] width 126 height 12
click at [224, 233] on span "Išsaugoti" at bounding box center [220, 234] width 21 height 8
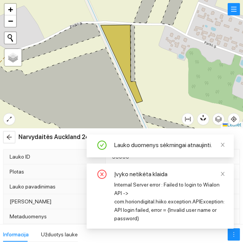
click at [222, 173] on icon "close" at bounding box center [223, 174] width 4 height 4
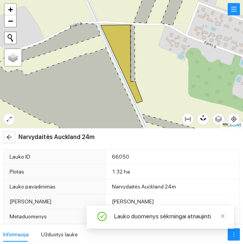
click at [222, 214] on icon "close" at bounding box center [222, 216] width 5 height 5
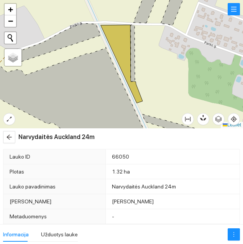
click at [9, 139] on icon "arrow-left" at bounding box center [9, 137] width 5 height 5
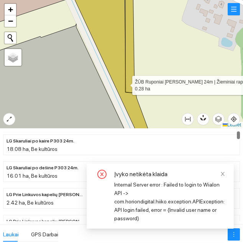
click at [132, 80] on icon at bounding box center [129, 40] width 9 height 106
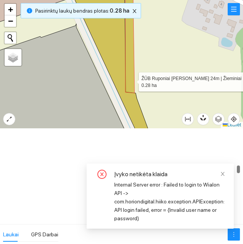
scroll to position [3295, 0]
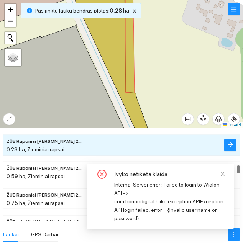
click at [222, 176] on icon "close" at bounding box center [222, 174] width 5 height 5
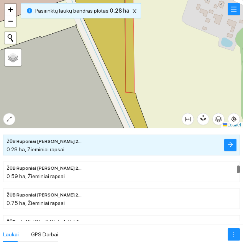
click at [230, 149] on button "button" at bounding box center [231, 145] width 12 height 12
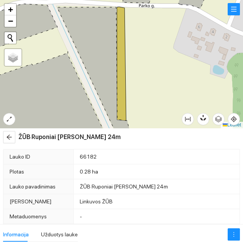
click at [233, 234] on icon "more" at bounding box center [234, 235] width 6 height 6
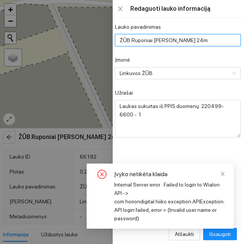
click at [204, 41] on input "ŽŪB Ruponiai [PERSON_NAME] 24m" at bounding box center [178, 40] width 126 height 12
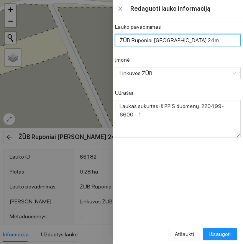
type input "ŽŪB Ruponiai [GEOGRAPHIC_DATA] 24m"
click at [211, 56] on div "Įmonė" at bounding box center [178, 62] width 126 height 12
click at [224, 233] on span "Išsaugoti" at bounding box center [220, 234] width 21 height 8
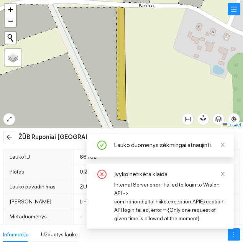
click at [11, 139] on icon "arrow-left" at bounding box center [9, 137] width 6 height 6
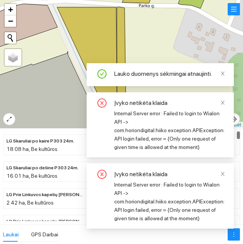
click at [224, 94] on div "Įvyko netikėta klaida Internal Server error : Failed to login to Wialon API -> …" at bounding box center [160, 124] width 147 height 65
click at [223, 94] on div "Įvyko netikėta klaida Internal Server error : Failed to login to Wialon API -> …" at bounding box center [160, 124] width 147 height 65
click at [224, 102] on icon "close" at bounding box center [222, 102] width 5 height 5
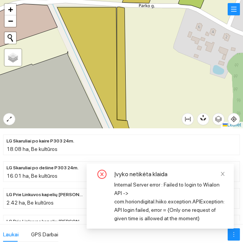
click at [221, 172] on icon "close" at bounding box center [222, 174] width 5 height 5
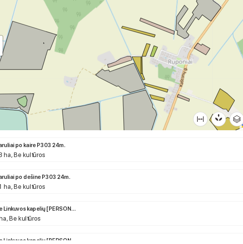
click at [134, 76] on div at bounding box center [121, 64] width 243 height 129
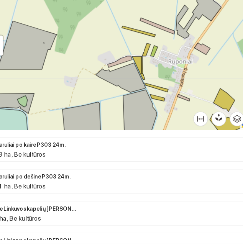
click at [132, 71] on div at bounding box center [121, 64] width 243 height 129
click at [137, 78] on div at bounding box center [121, 64] width 243 height 129
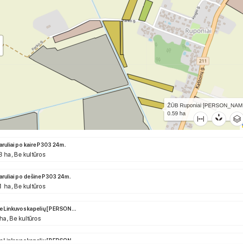
click at [135, 101] on icon at bounding box center [147, 106] width 25 height 11
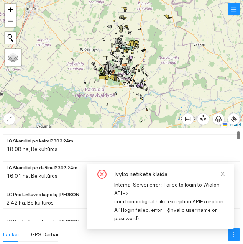
click at [220, 177] on span at bounding box center [222, 174] width 5 height 6
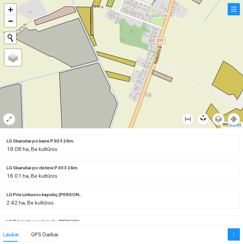
click at [124, 81] on div "ŽŪB Ruponiai [PERSON_NAME] 24m | Žieminiai rapsai 0.59 ha + − Nieko nerasta. Ba…" at bounding box center [121, 64] width 243 height 129
click at [122, 81] on div "+ − Nieko nerasta. Bandykite dar kartą. Žemėlapis Palydovas Leaflet" at bounding box center [121, 64] width 243 height 129
click at [122, 80] on icon at bounding box center [118, 76] width 25 height 11
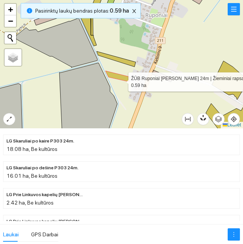
scroll to position [3322, 0]
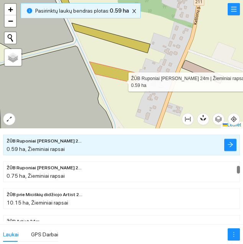
click at [229, 145] on icon "arrow-right" at bounding box center [230, 144] width 5 height 5
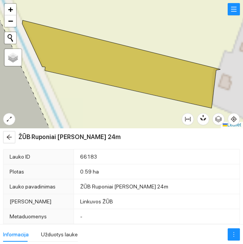
click at [228, 230] on button "button" at bounding box center [234, 235] width 12 height 12
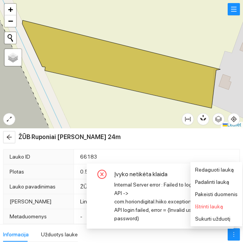
click at [225, 195] on span "Pakeisti duomenis" at bounding box center [216, 195] width 43 height 6
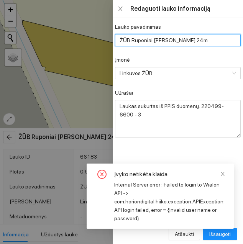
click at [210, 40] on input "ŽŪB Ruponiai [PERSON_NAME] 24m" at bounding box center [178, 40] width 126 height 12
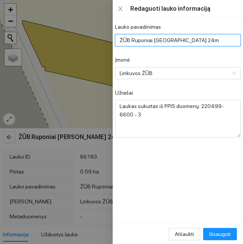
type input "ŽŪB Ruponiai [GEOGRAPHIC_DATA] 24m"
click at [212, 56] on div "Įmonė" at bounding box center [178, 62] width 126 height 12
click at [226, 232] on span "Išsaugoti" at bounding box center [220, 234] width 21 height 8
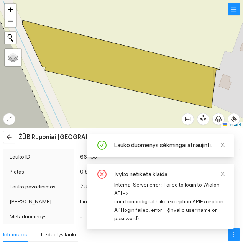
click at [10, 143] on button "button" at bounding box center [9, 137] width 12 height 12
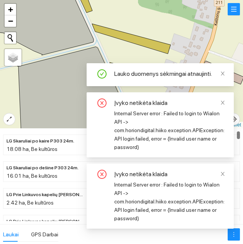
click at [223, 102] on icon "close" at bounding box center [223, 103] width 4 height 4
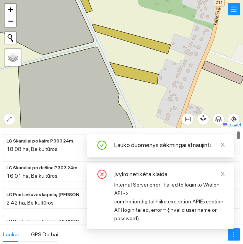
click at [224, 173] on icon "close" at bounding box center [222, 174] width 5 height 5
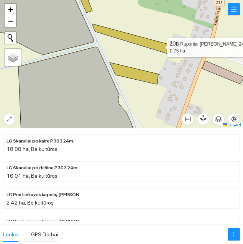
click at [160, 46] on icon at bounding box center [131, 39] width 79 height 30
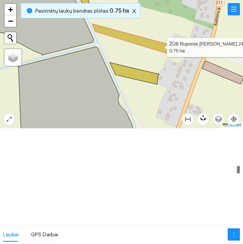
scroll to position [3349, 0]
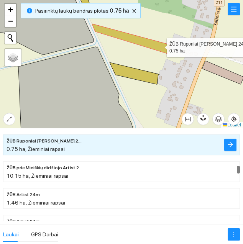
click at [233, 149] on span "arrow-right" at bounding box center [231, 145] width 6 height 7
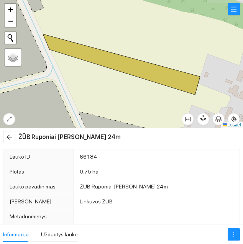
click at [231, 235] on icon "more" at bounding box center [234, 235] width 6 height 6
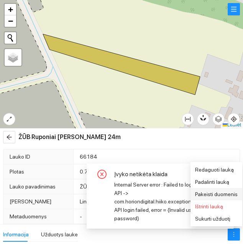
click at [226, 192] on span "Pakeisti duomenis" at bounding box center [216, 195] width 43 height 6
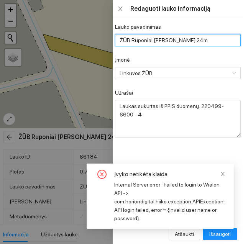
click at [207, 36] on input "ŽŪB Ruponiai [PERSON_NAME] 24m" at bounding box center [178, 40] width 126 height 12
click at [208, 46] on input "ŽŪB Ruponiai [PERSON_NAME] 24m" at bounding box center [178, 40] width 126 height 12
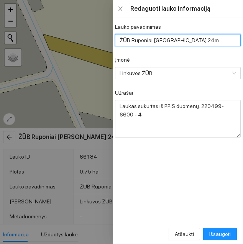
type input "ŽŪB Ruponiai [GEOGRAPHIC_DATA] 24m"
click at [210, 58] on div "Įmonė" at bounding box center [178, 62] width 126 height 12
click at [221, 232] on span "Išsaugoti" at bounding box center [220, 234] width 21 height 8
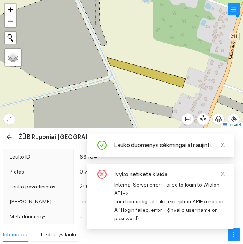
click at [10, 140] on icon "arrow-left" at bounding box center [9, 137] width 5 height 5
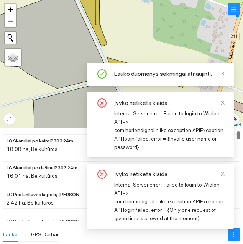
click at [222, 103] on icon "close" at bounding box center [222, 102] width 5 height 5
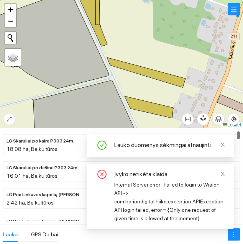
click at [223, 174] on icon "close" at bounding box center [223, 174] width 4 height 4
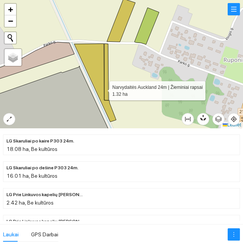
click at [103, 89] on icon at bounding box center [95, 83] width 42 height 78
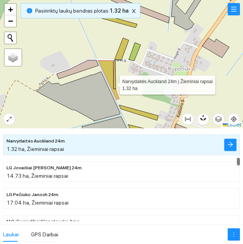
click at [135, 7] on button "button" at bounding box center [133, 11] width 9 height 9
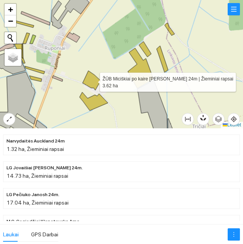
click at [96, 79] on icon at bounding box center [92, 81] width 18 height 20
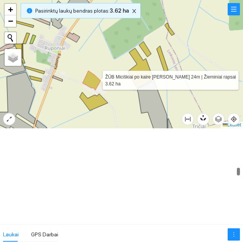
scroll to position [3510, 0]
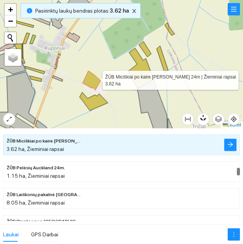
click at [227, 149] on button "button" at bounding box center [231, 145] width 12 height 12
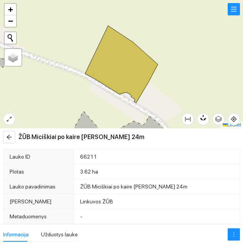
click at [233, 235] on icon "more" at bounding box center [234, 235] width 6 height 6
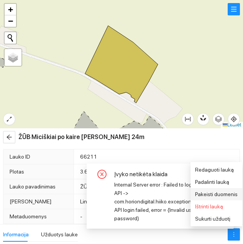
click at [221, 192] on span "Pakeisti duomenis" at bounding box center [216, 195] width 43 height 6
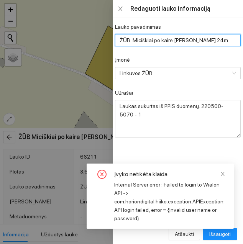
click at [213, 45] on input "ŽŪB Miciškiai po kaire [PERSON_NAME] 24m" at bounding box center [178, 40] width 126 height 12
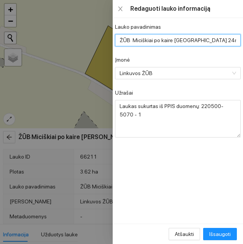
type input "ŽŪB Miciškiai po kaire [GEOGRAPHIC_DATA] 24m"
click at [210, 56] on div "Įmonė" at bounding box center [178, 62] width 126 height 12
click at [223, 235] on span "Išsaugoti" at bounding box center [220, 234] width 21 height 8
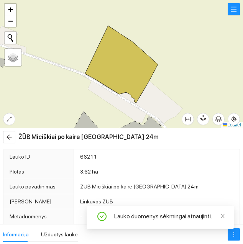
click at [13, 132] on button "button" at bounding box center [9, 137] width 12 height 12
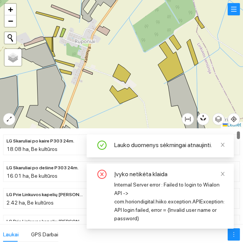
click at [224, 175] on icon "close" at bounding box center [223, 174] width 4 height 4
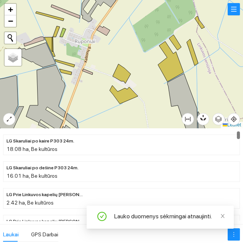
click at [222, 216] on icon "close" at bounding box center [223, 217] width 4 height 4
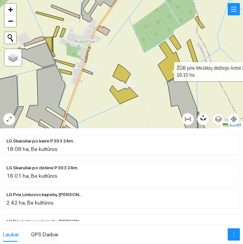
click at [167, 69] on icon at bounding box center [171, 61] width 26 height 40
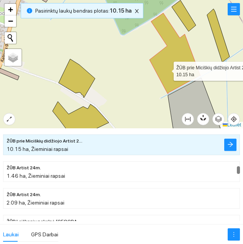
click at [230, 149] on button "button" at bounding box center [231, 145] width 12 height 12
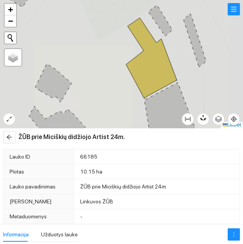
type textarea "Laukas sukurtas iš PPIS duomenų: 220500-5014 - 1"
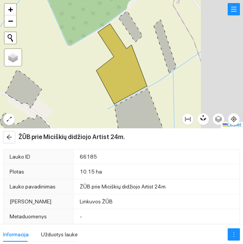
click at [231, 235] on span "more" at bounding box center [234, 235] width 12 height 6
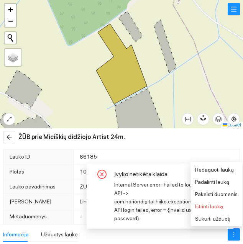
click at [224, 195] on span "Pakeisti duomenis" at bounding box center [216, 195] width 43 height 6
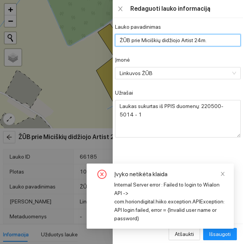
click at [221, 40] on input "ŽŪB prie Miciškių didžiojo Artist 24m." at bounding box center [178, 40] width 126 height 12
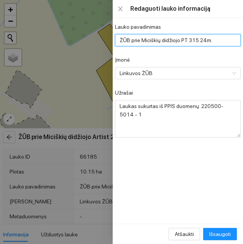
type input "ŽŪB prie Miciškių didžiojo PT 315 24m."
click at [196, 58] on div "Įmonė" at bounding box center [178, 62] width 126 height 12
click at [223, 231] on span "Išsaugoti" at bounding box center [220, 234] width 21 height 8
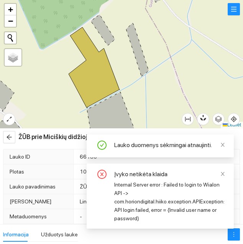
click at [9, 139] on icon "arrow-left" at bounding box center [9, 137] width 6 height 6
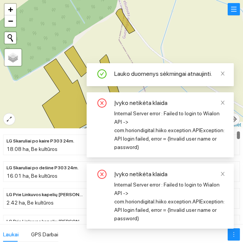
click at [225, 103] on icon "close" at bounding box center [222, 102] width 5 height 5
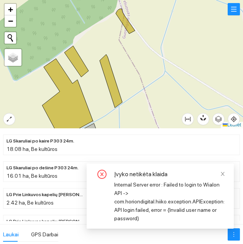
click at [221, 175] on icon "close" at bounding box center [222, 174] width 5 height 5
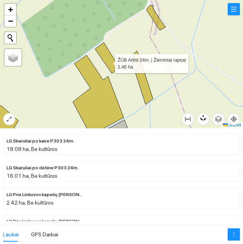
click at [109, 58] on icon at bounding box center [107, 58] width 24 height 31
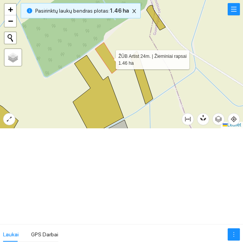
scroll to position [3402, 0]
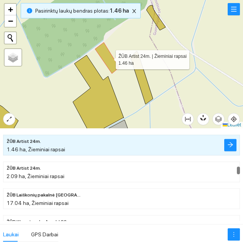
click at [229, 147] on icon "arrow-right" at bounding box center [231, 145] width 6 height 6
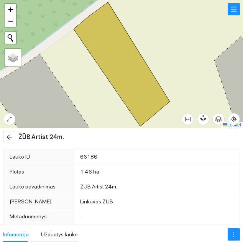
click at [234, 234] on icon "more" at bounding box center [234, 235] width 6 height 6
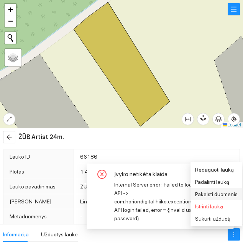
click at [220, 195] on span "Pakeisti duomenis" at bounding box center [216, 195] width 43 height 6
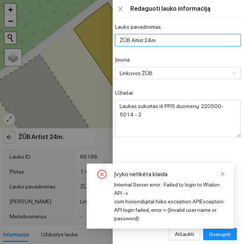
click at [175, 44] on input "ŽŪB Artist 24m." at bounding box center [178, 40] width 126 height 12
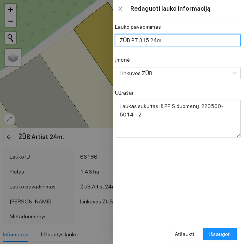
type input "ŽŪB PT 315 24m."
click at [192, 55] on form "Lauko pavadinimas ŽŪB PT 315 24m. Įmonė Linkuvos ŽŪB Užrašai Laukas sukurtas iš…" at bounding box center [178, 80] width 126 height 115
click at [222, 230] on span "Išsaugoti" at bounding box center [220, 234] width 21 height 8
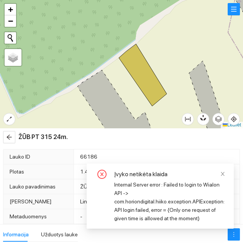
click at [224, 177] on span at bounding box center [222, 174] width 5 height 6
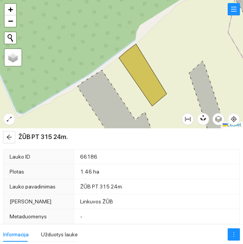
click at [5, 132] on button "button" at bounding box center [9, 137] width 12 height 12
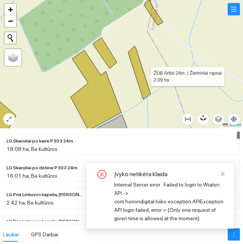
click at [144, 75] on icon at bounding box center [139, 72] width 23 height 53
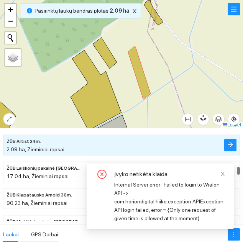
click at [223, 173] on icon "close" at bounding box center [222, 174] width 5 height 5
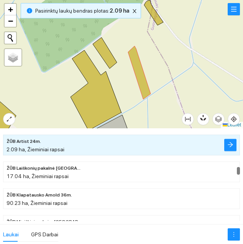
click at [229, 149] on button "button" at bounding box center [231, 145] width 12 height 12
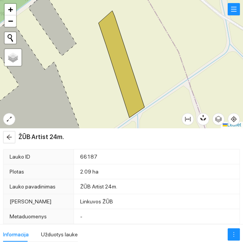
click at [238, 237] on span "more" at bounding box center [234, 235] width 12 height 6
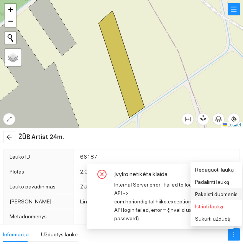
click at [227, 196] on span "Pakeisti duomenis" at bounding box center [216, 195] width 43 height 6
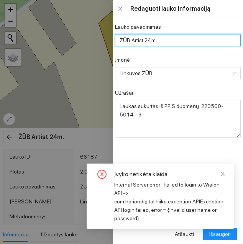
click at [203, 38] on input "ŽŪB Artist 24m." at bounding box center [178, 40] width 126 height 12
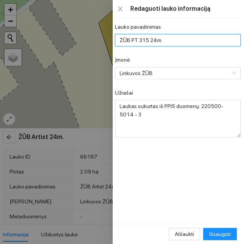
type input "ŽŪB PT 315 24m."
click at [208, 63] on div "Įmonė" at bounding box center [178, 62] width 126 height 12
click at [221, 231] on span "Išsaugoti" at bounding box center [220, 234] width 21 height 8
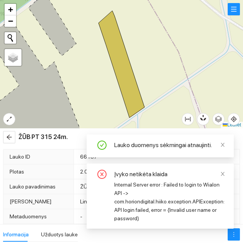
click at [0, 144] on div "ŽŪB PT 315 24m." at bounding box center [121, 138] width 243 height 18
click at [12, 140] on icon "arrow-left" at bounding box center [9, 137] width 6 height 6
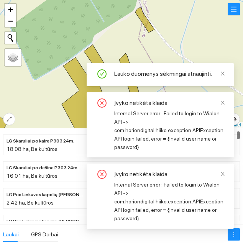
click at [225, 72] on icon "close" at bounding box center [222, 73] width 5 height 5
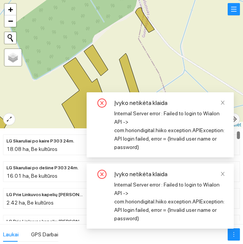
click at [221, 174] on icon "close" at bounding box center [222, 174] width 5 height 5
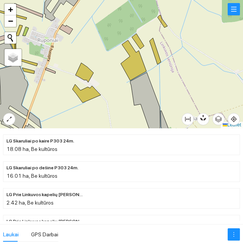
click at [141, 38] on div "ŽŪB prie Miciškių didžiojo PT 315 24m. | Žieminiai rapsai 10.15 ha + − Nieko ne…" at bounding box center [121, 64] width 243 height 129
click at [160, 54] on div "+ − Nieko nerasta. Bandykite dar kartą. Žemėlapis Palydovas Leaflet" at bounding box center [121, 64] width 243 height 129
click at [137, 45] on div "ŽŪB PT 315 24m. | Žieminiai rapsai 2.09 ha + − Nieko nerasta. Bandykite dar kar…" at bounding box center [121, 64] width 243 height 129
click at [161, 23] on div "ŽŪB link Linkavičių prie kelio Artist 24m. | Žieminiai rapsai 0.81 ha + − Nieko…" at bounding box center [121, 64] width 243 height 129
click at [160, 24] on div "+ − Nieko nerasta. Bandykite dar kartą. Žemėlapis Palydovas Leaflet" at bounding box center [121, 64] width 243 height 129
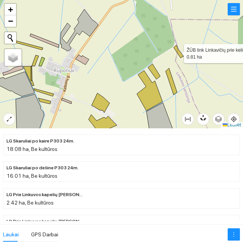
click at [177, 51] on icon at bounding box center [179, 51] width 10 height 13
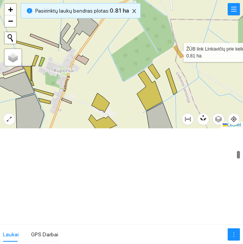
scroll to position [1902, 0]
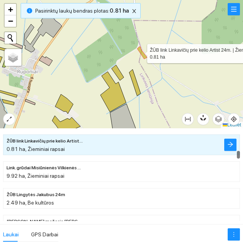
click at [231, 144] on icon "arrow-right" at bounding box center [231, 145] width 6 height 6
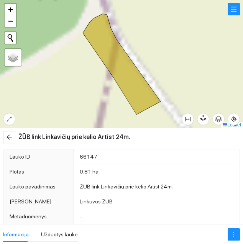
click at [229, 231] on button "button" at bounding box center [234, 235] width 12 height 12
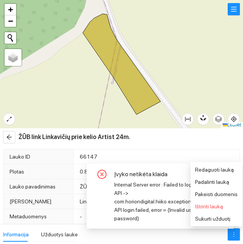
click at [218, 196] on span "Pakeisti duomenis" at bounding box center [216, 195] width 43 height 6
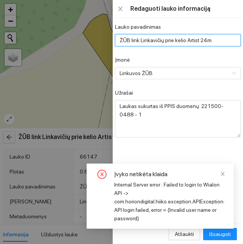
click at [211, 40] on input "ŽŪB link Linkavičių prie kelio Artist 24m." at bounding box center [178, 40] width 126 height 12
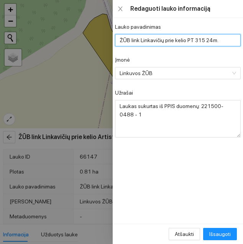
type input "ŽŪB link Linkavičių prie kelio PT 315 24m."
click at [193, 57] on div "Įmonė" at bounding box center [178, 62] width 126 height 12
click at [223, 238] on span "Išsaugoti" at bounding box center [220, 234] width 21 height 8
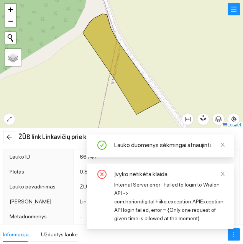
click at [10, 141] on button "button" at bounding box center [9, 137] width 12 height 12
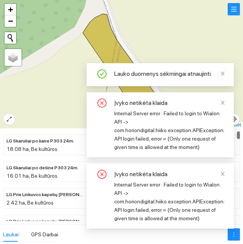
click at [225, 102] on icon "close" at bounding box center [222, 102] width 5 height 5
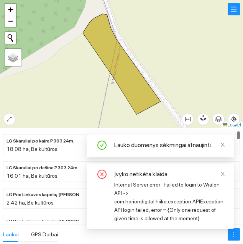
click at [222, 172] on icon "close" at bounding box center [222, 174] width 5 height 5
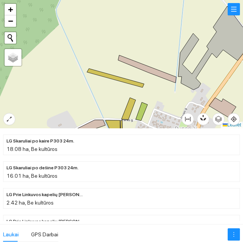
click at [126, 83] on div "+ − Nieko nerasta. Bandykite dar kartą. Žemėlapis Palydovas Leaflet" at bounding box center [121, 64] width 243 height 129
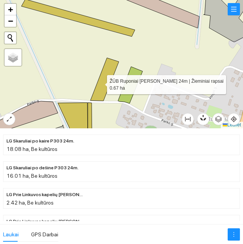
click at [100, 83] on icon at bounding box center [105, 79] width 28 height 43
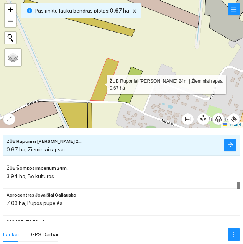
click at [236, 147] on button "button" at bounding box center [231, 145] width 12 height 12
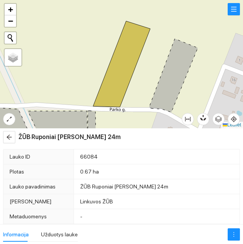
click at [232, 233] on icon "more" at bounding box center [234, 235] width 6 height 6
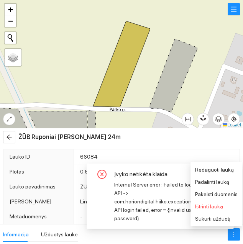
click at [220, 195] on span "Pakeisti duomenis" at bounding box center [216, 195] width 43 height 6
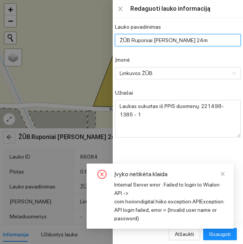
click at [204, 42] on input "ŽŪB Ruponiai [PERSON_NAME] 24m" at bounding box center [178, 40] width 126 height 12
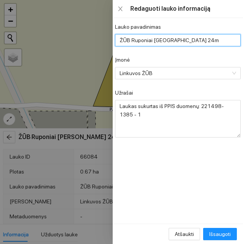
type input "ŽŪB Ruponiai [GEOGRAPHIC_DATA] 24m"
click at [203, 57] on div "Įmonė" at bounding box center [178, 62] width 126 height 12
click at [224, 234] on span "Išsaugoti" at bounding box center [220, 234] width 21 height 8
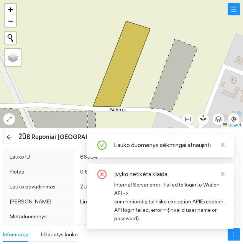
click at [8, 136] on icon "arrow-left" at bounding box center [9, 137] width 6 height 6
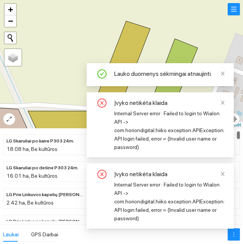
click at [221, 104] on icon "close" at bounding box center [222, 102] width 5 height 5
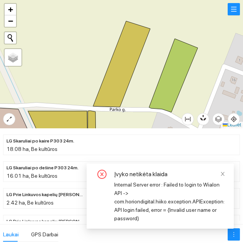
click at [225, 175] on icon "close" at bounding box center [222, 174] width 5 height 5
